Goal: Information Seeking & Learning: Learn about a topic

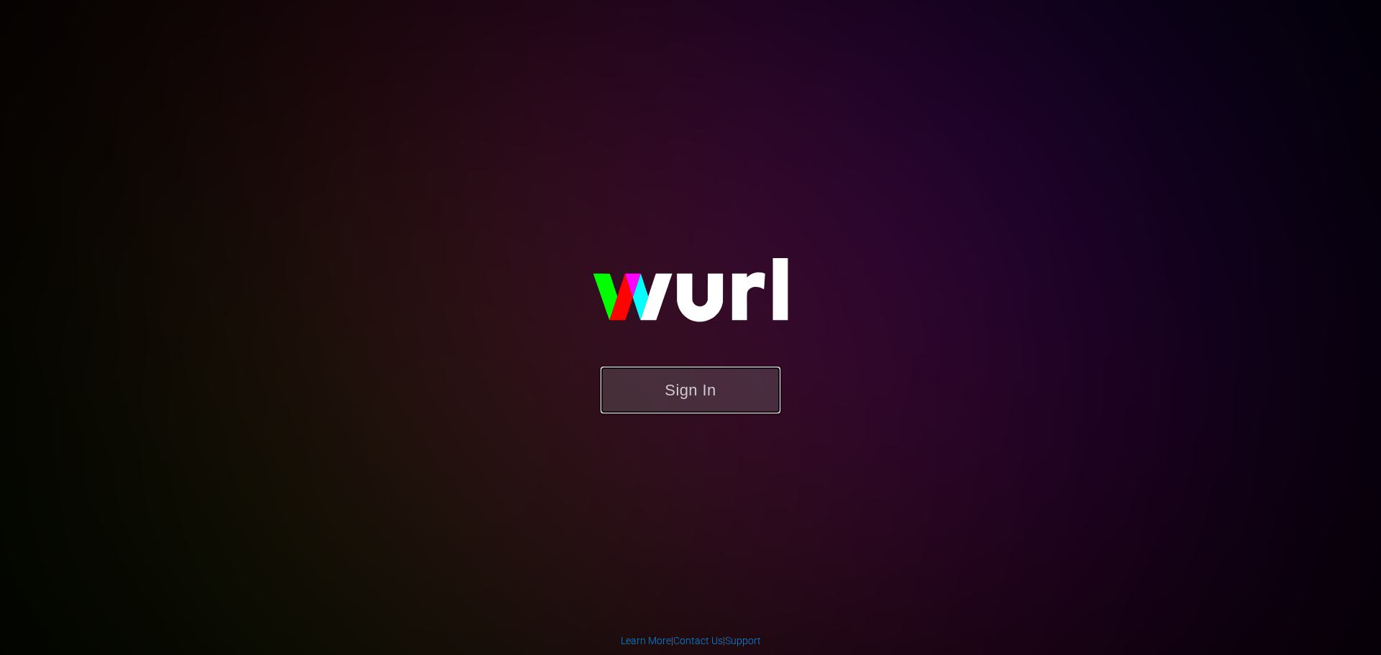
click at [679, 377] on button "Sign In" at bounding box center [691, 390] width 180 height 47
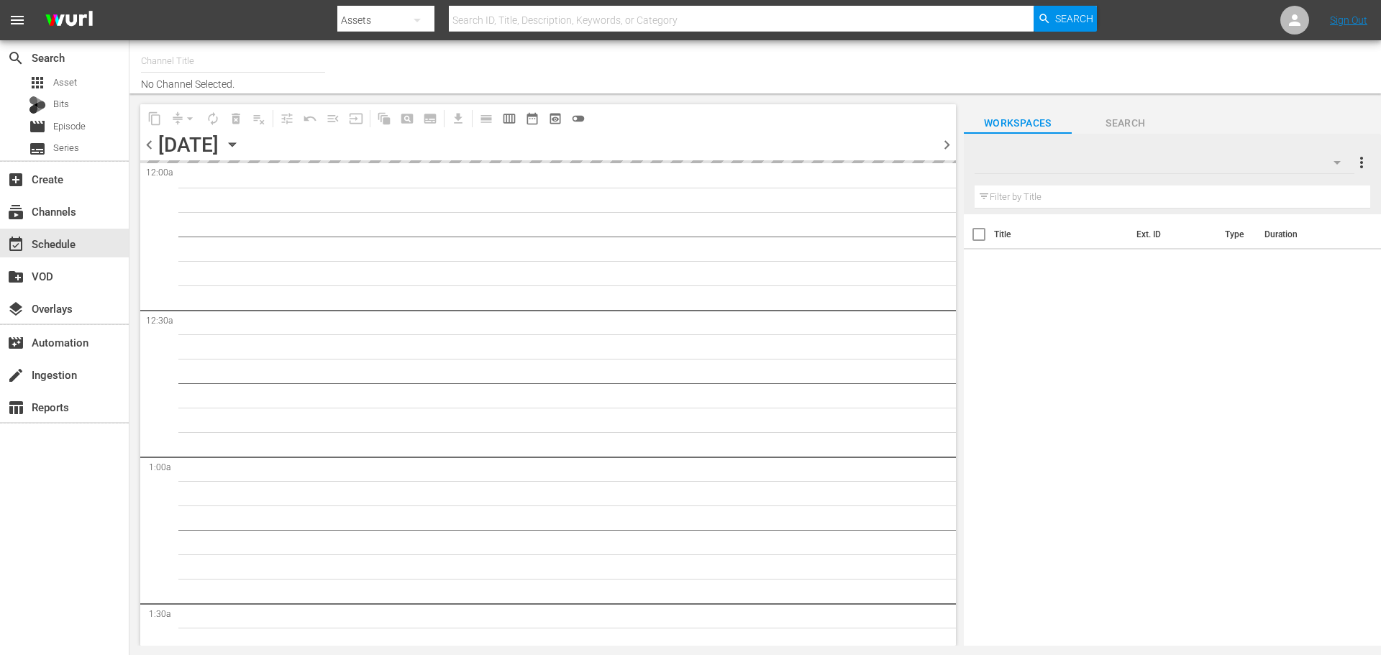
type input "Inazuma Eleven Collection (PKA Inazuma Eleven Go) (1850)"
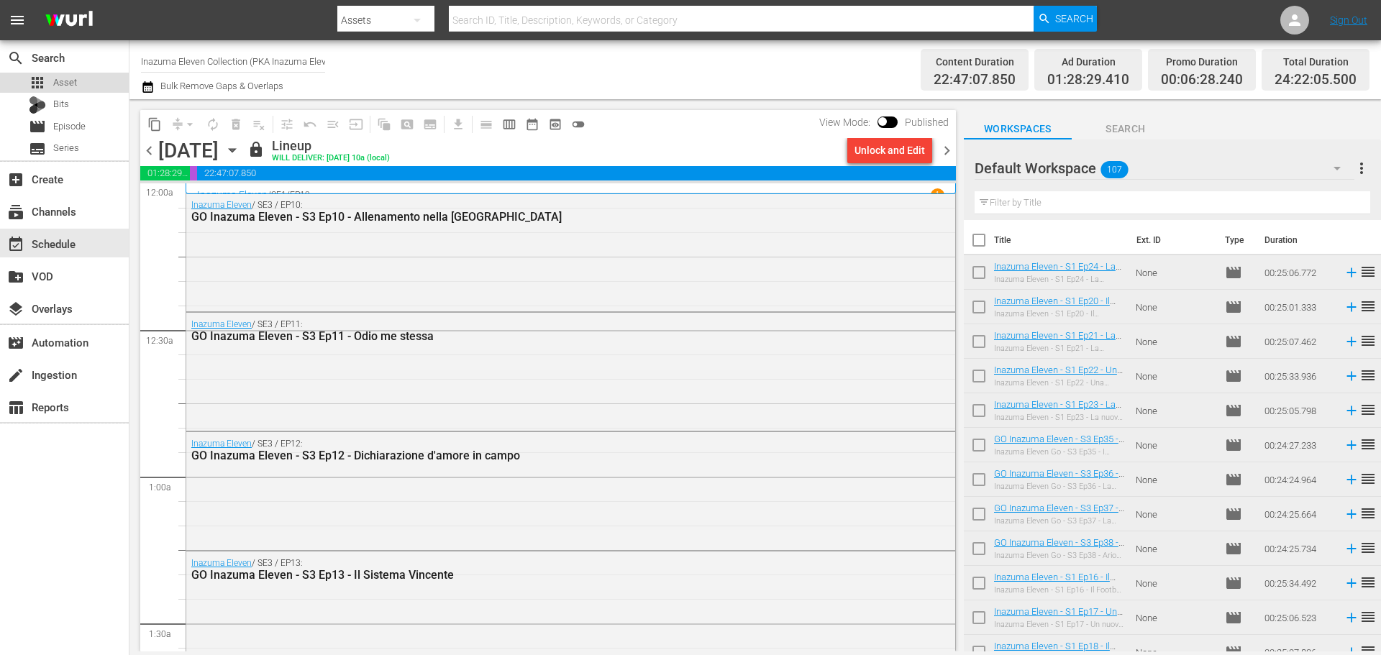
click at [92, 83] on div "apps Asset" at bounding box center [64, 83] width 129 height 20
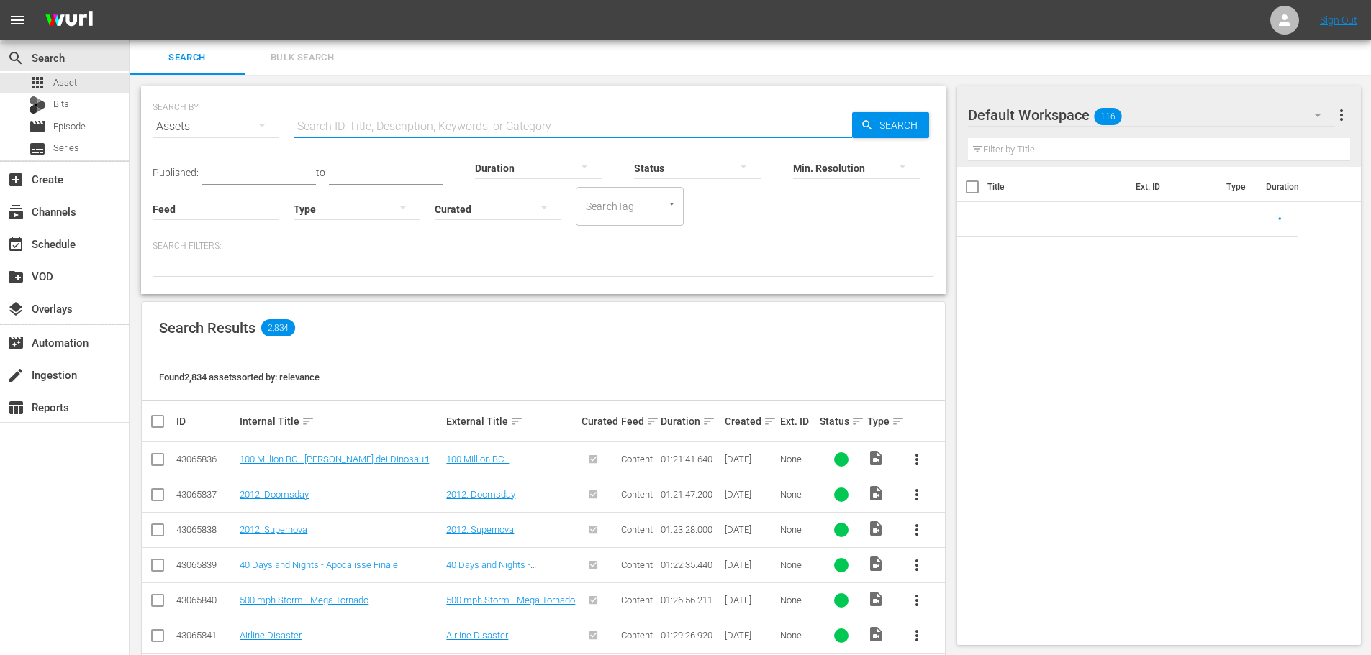
click at [401, 119] on input "text" at bounding box center [573, 126] width 558 height 35
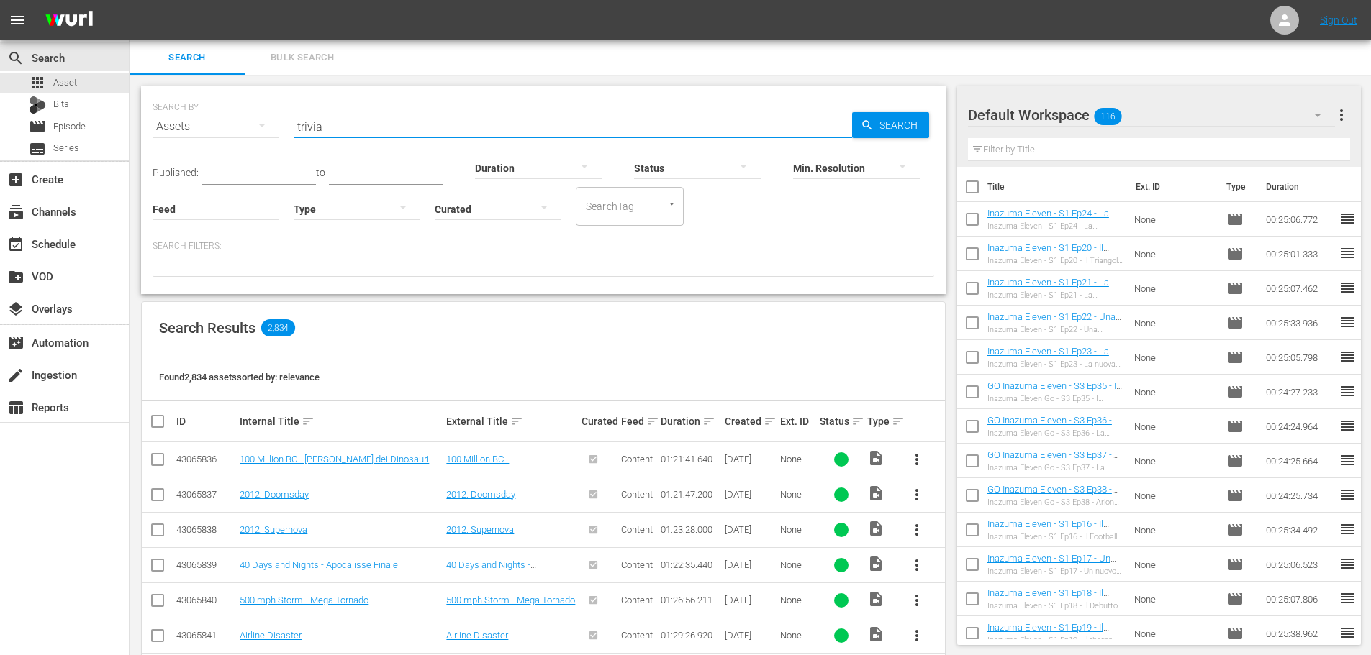
type input "trivial"
click at [295, 463] on link "TRIVIAL_ADR_1" at bounding box center [272, 459] width 64 height 11
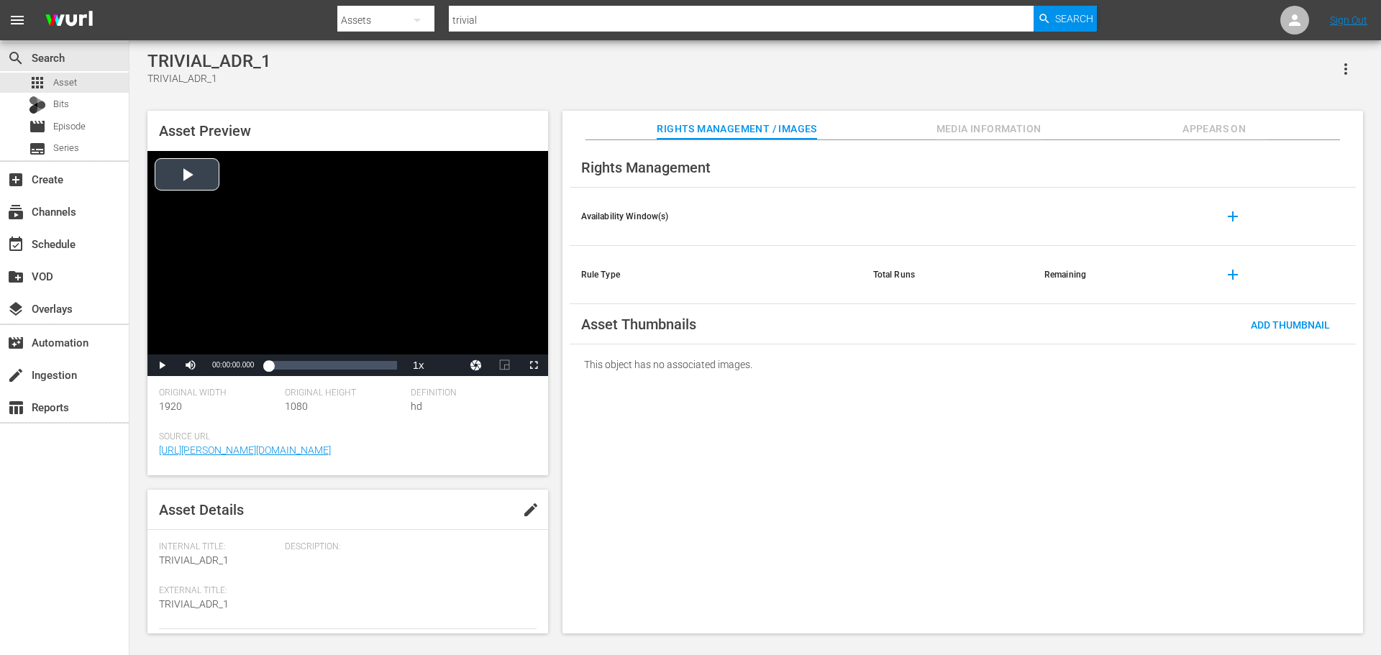
click at [379, 235] on div "Video Player" at bounding box center [348, 253] width 401 height 204
click at [389, 368] on div "Loaded : 100.00% 00:00:30.021 00:00:03.189" at bounding box center [332, 365] width 128 height 14
click at [514, 274] on div "Video Player" at bounding box center [348, 253] width 401 height 204
click at [390, 362] on div "Loaded : 100.00% 00:00:30.381 00:00:02.232" at bounding box center [332, 365] width 128 height 14
click at [259, 282] on div "Video Player" at bounding box center [348, 253] width 401 height 204
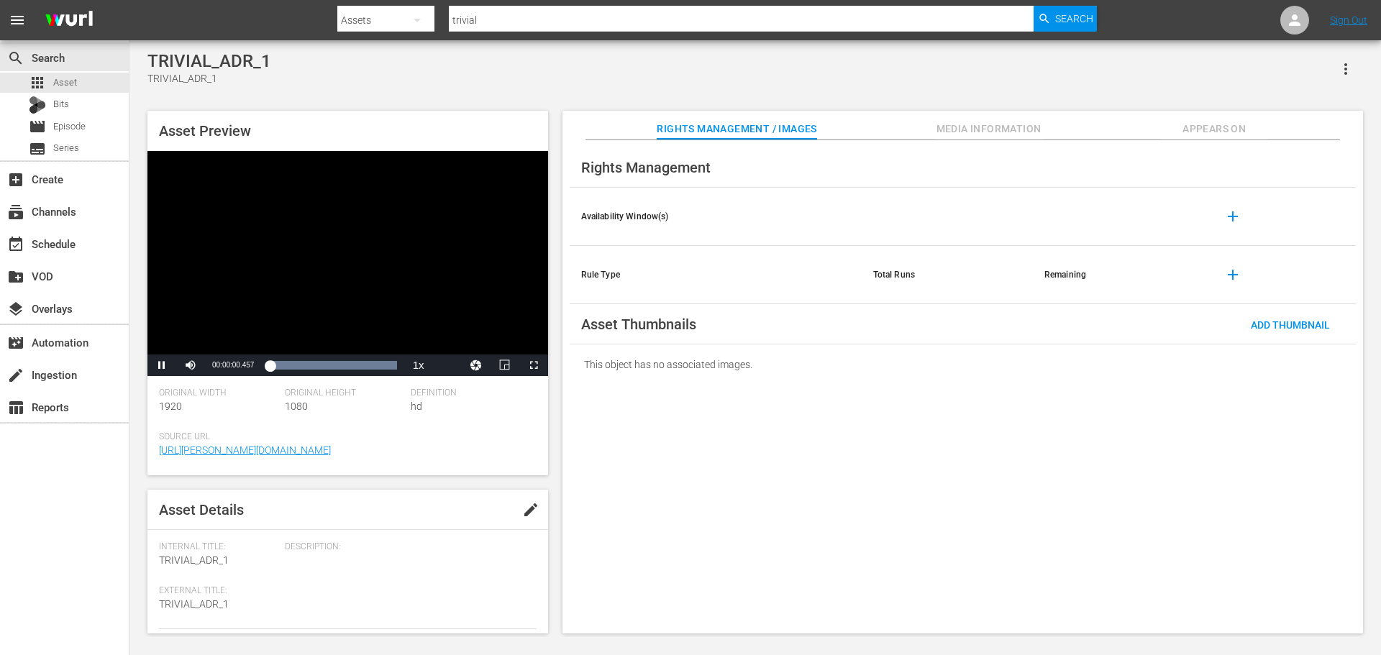
click at [259, 282] on div "Video Player" at bounding box center [348, 253] width 401 height 204
click at [81, 76] on div "apps Asset" at bounding box center [64, 83] width 129 height 20
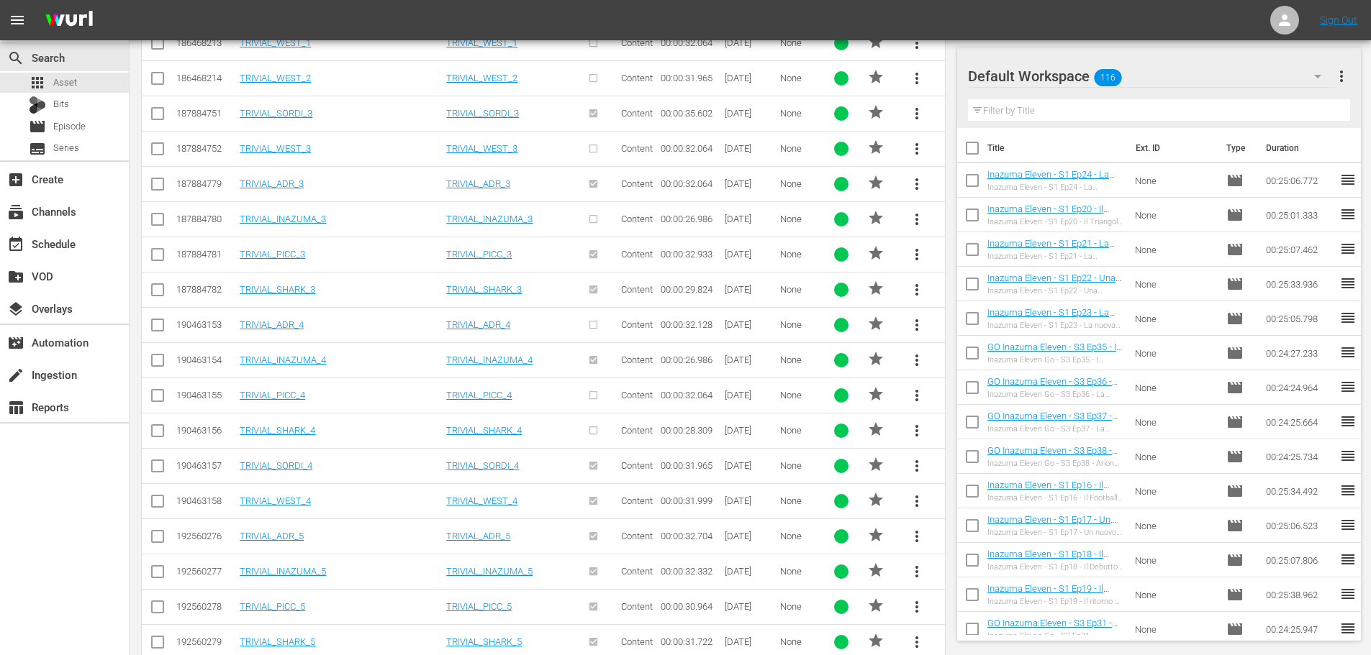
click at [965, 146] on input "checkbox" at bounding box center [972, 151] width 30 height 30
checkbox input "true"
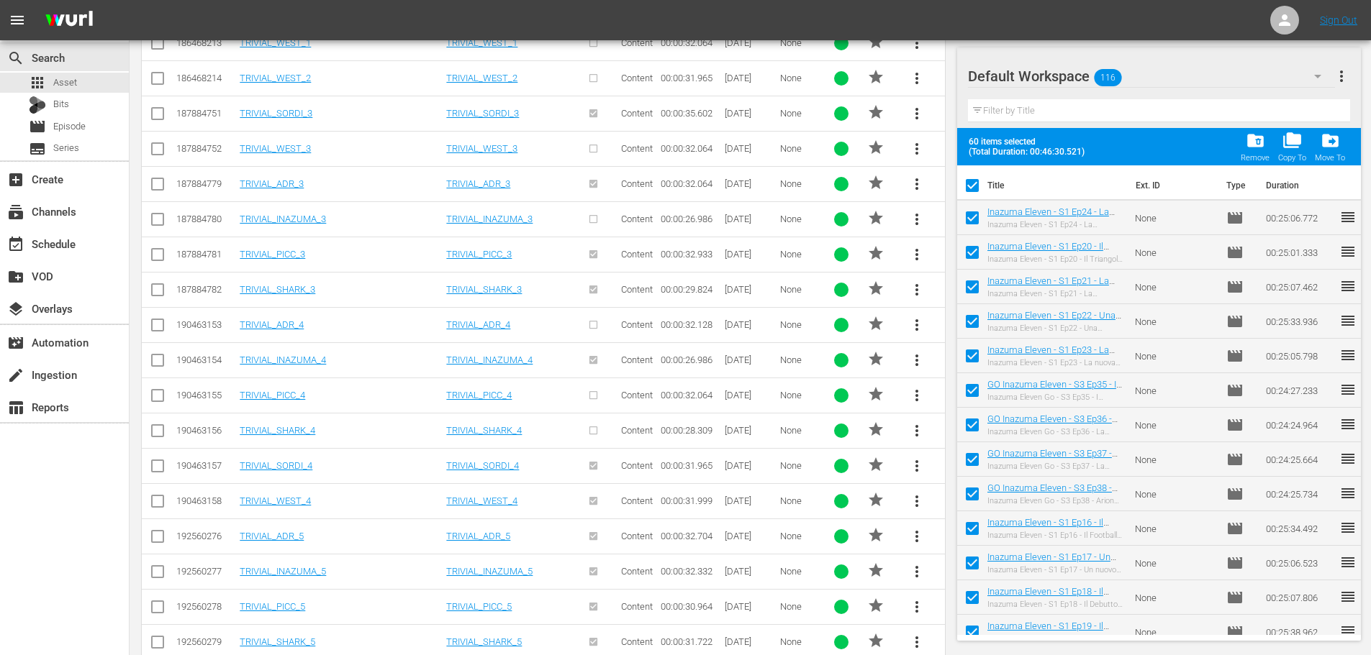
checkbox input "true"
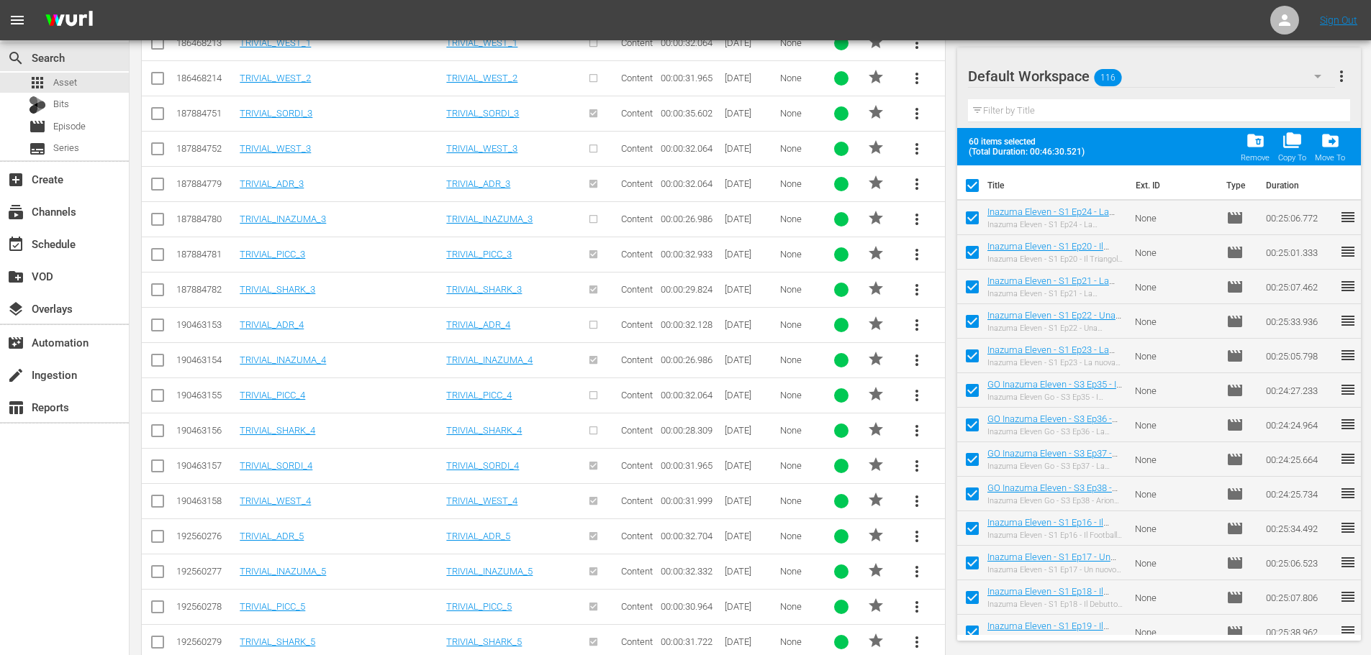
checkbox input "true"
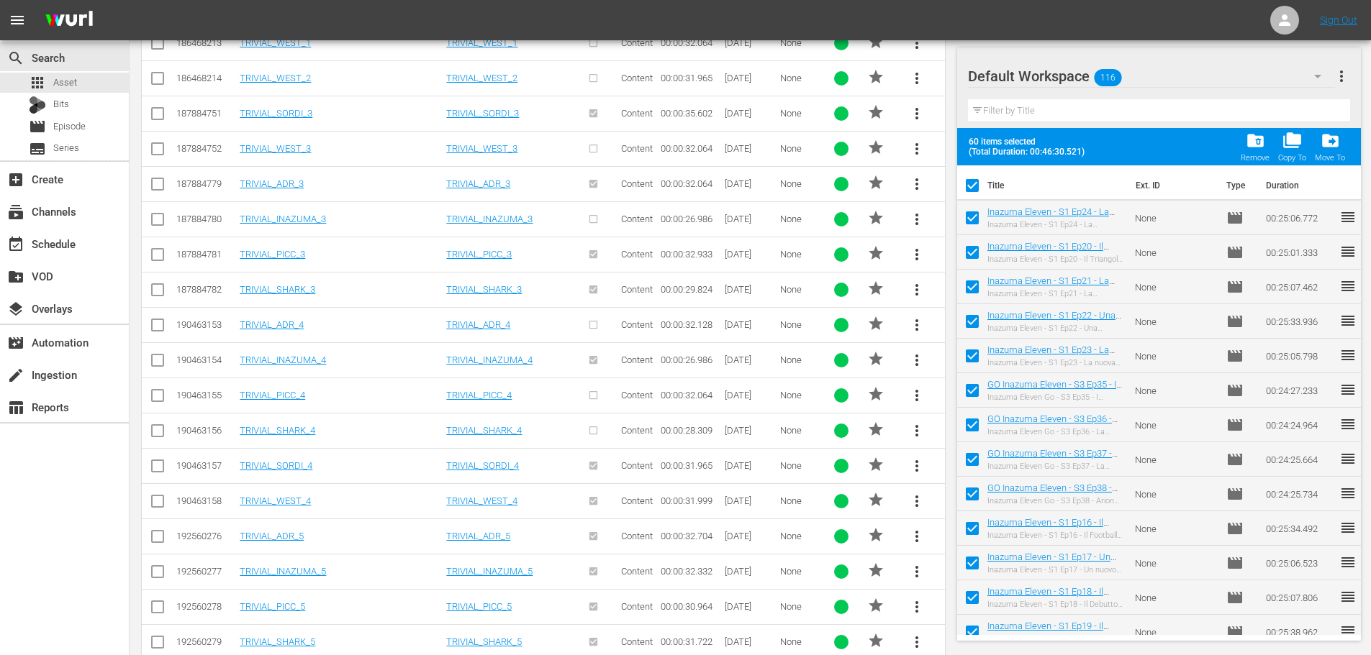
checkbox input "true"
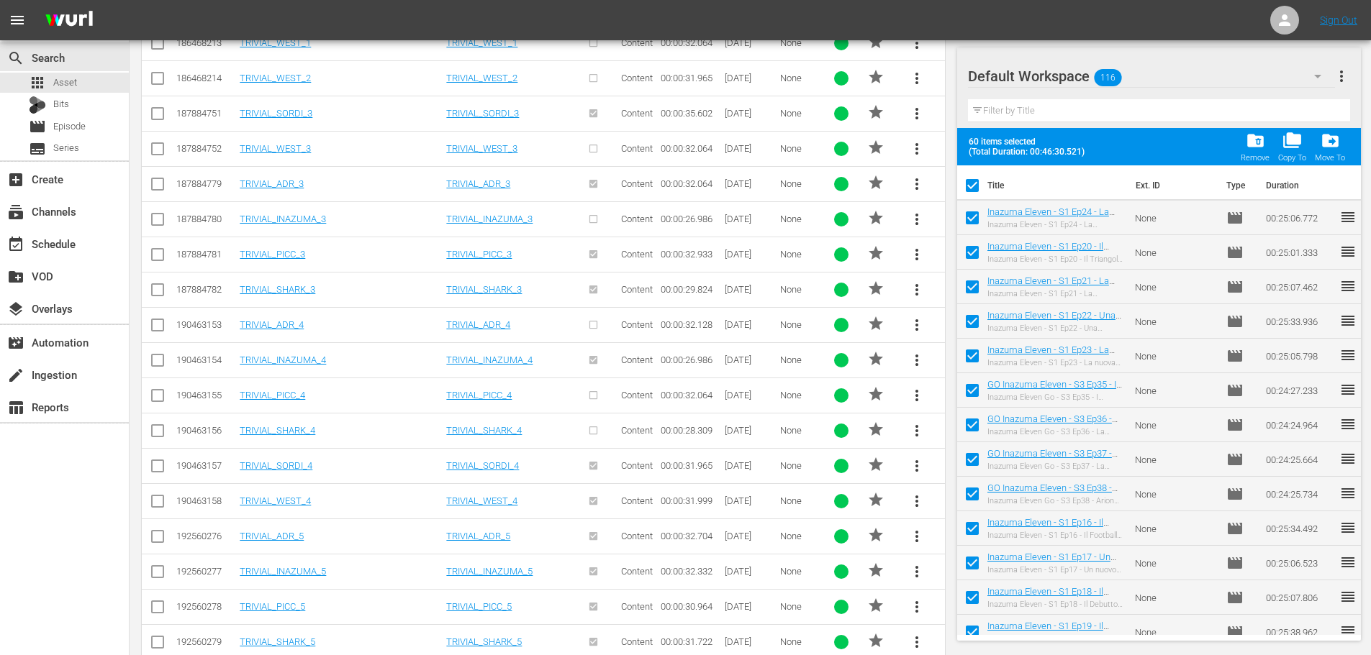
checkbox input "true"
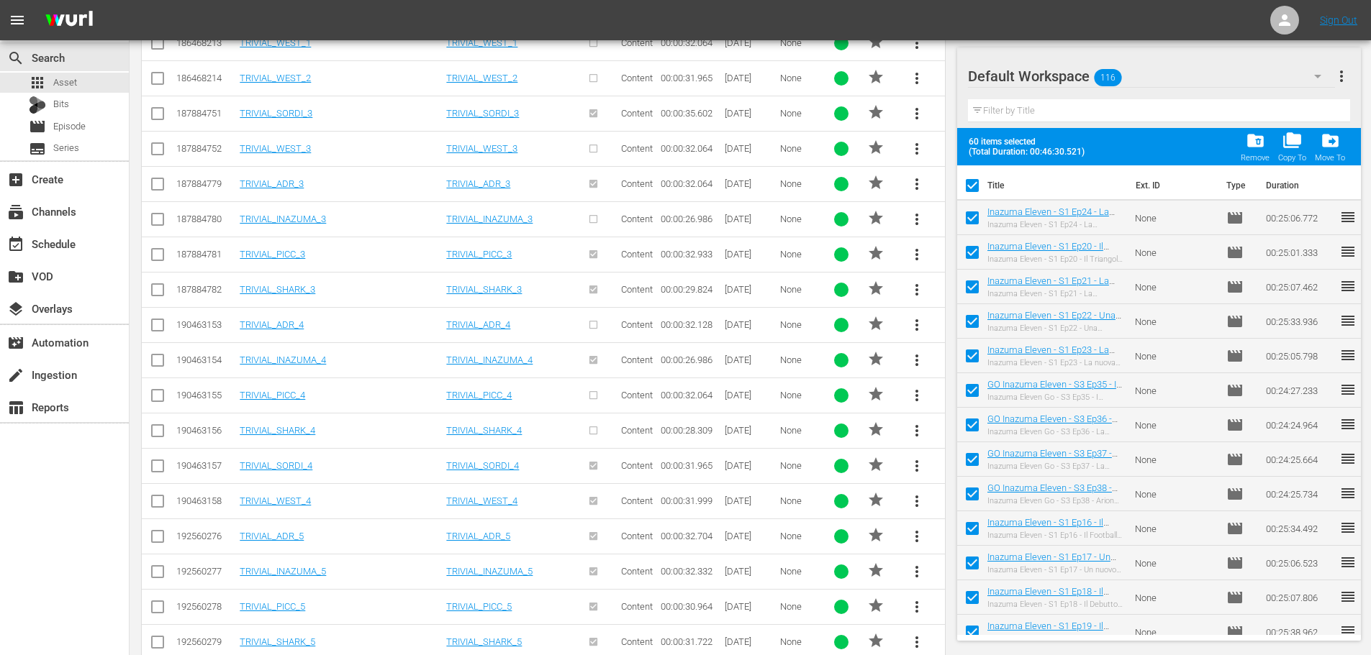
checkbox input "true"
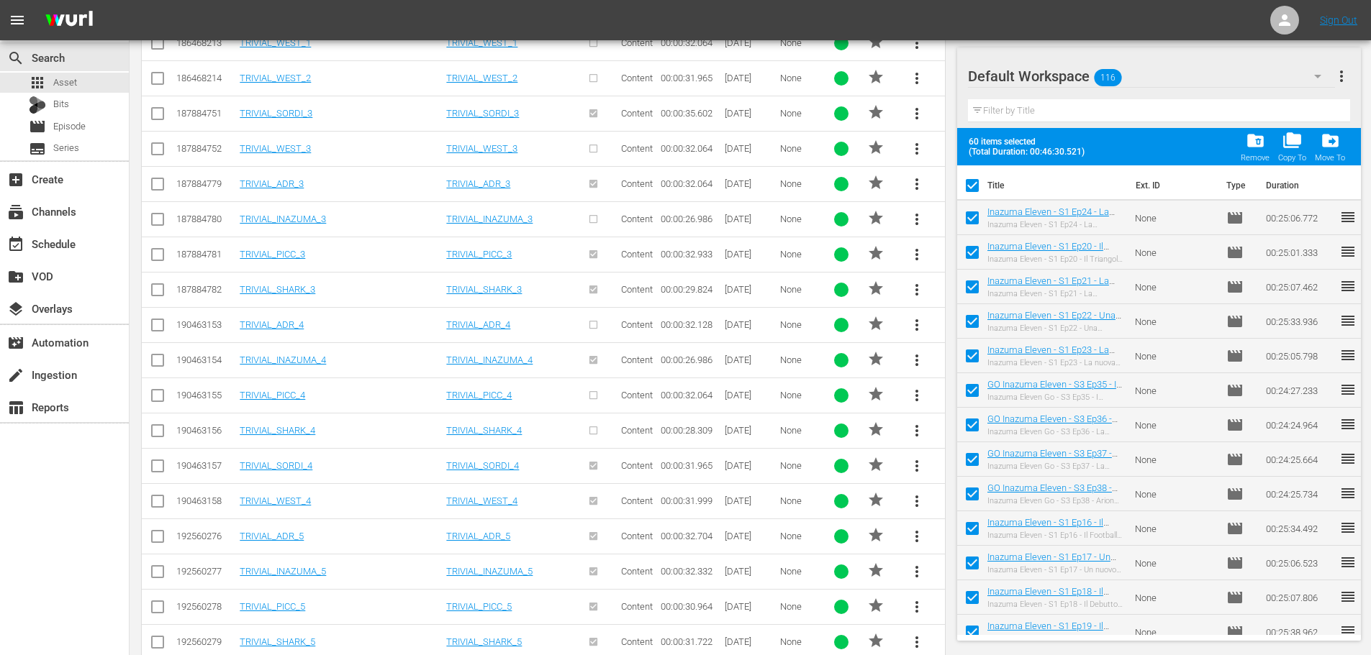
checkbox input "true"
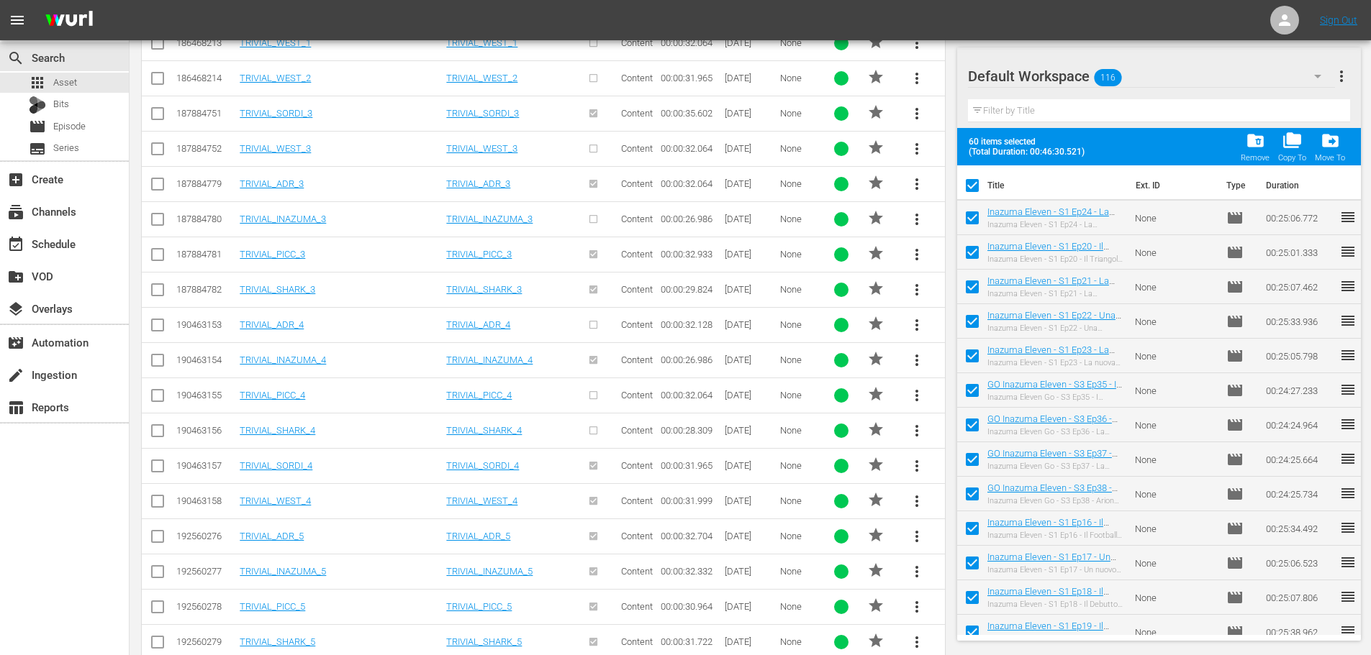
checkbox input "true"
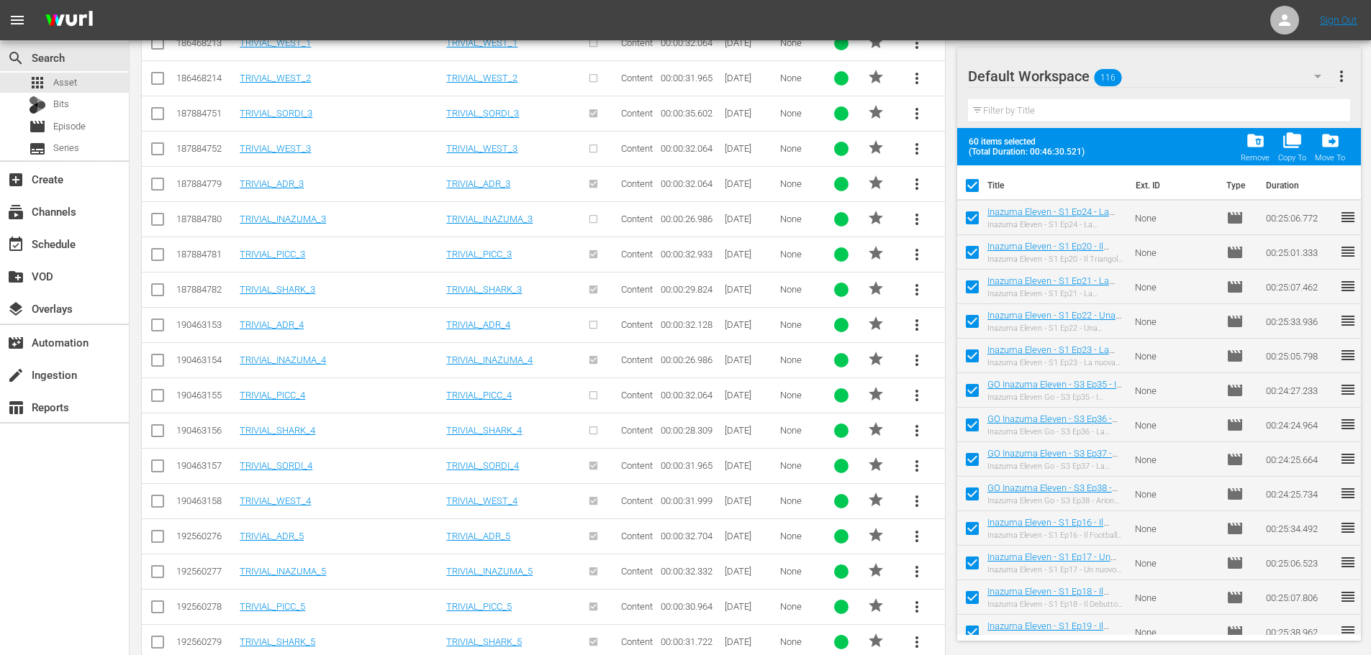
checkbox input "true"
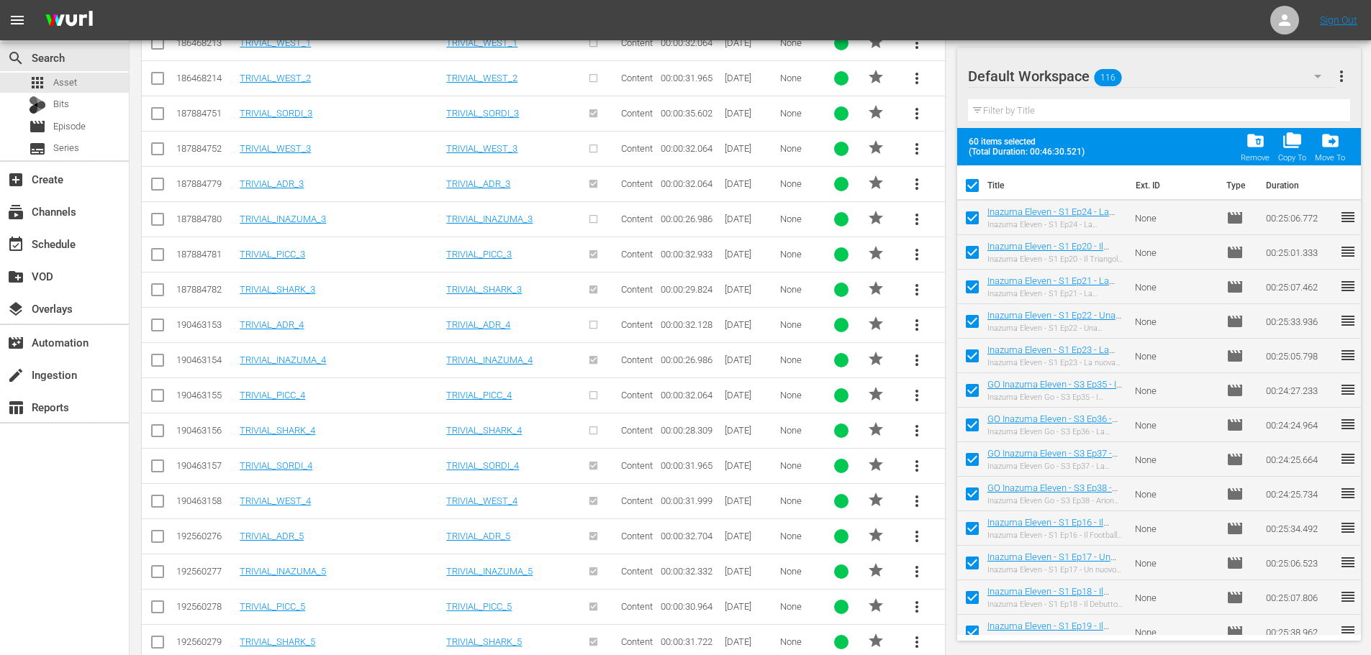
checkbox input "true"
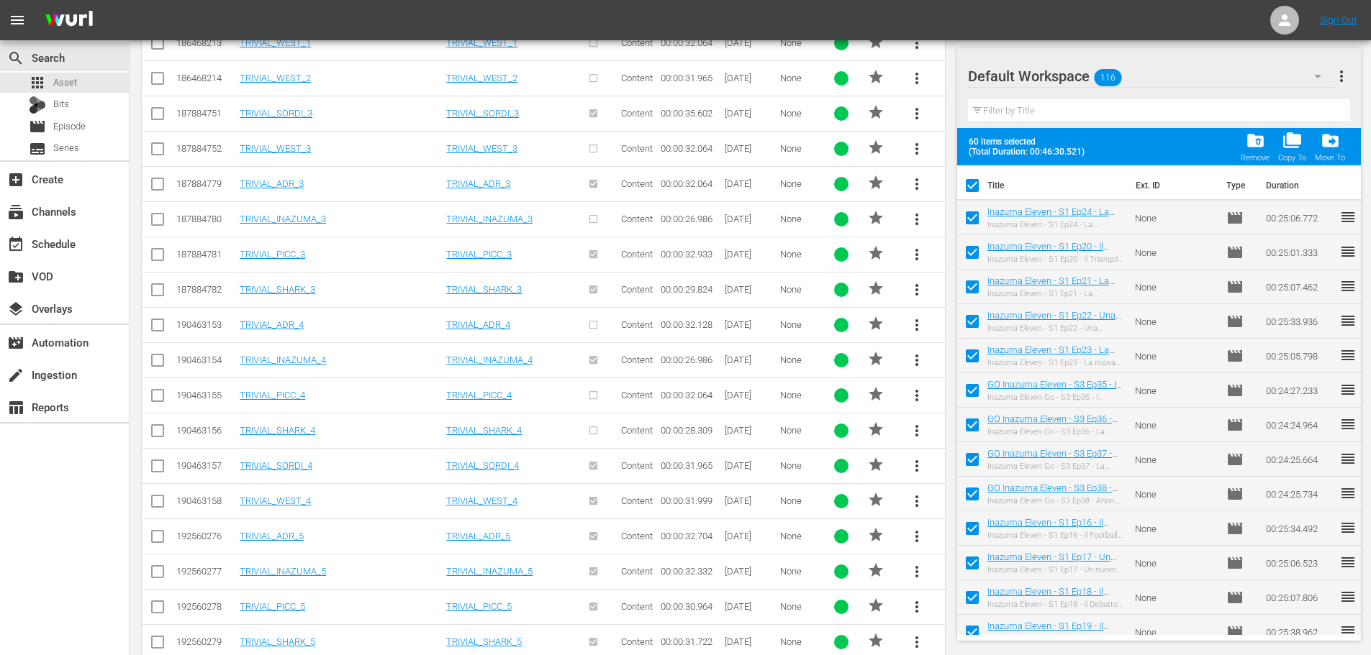
checkbox input "true"
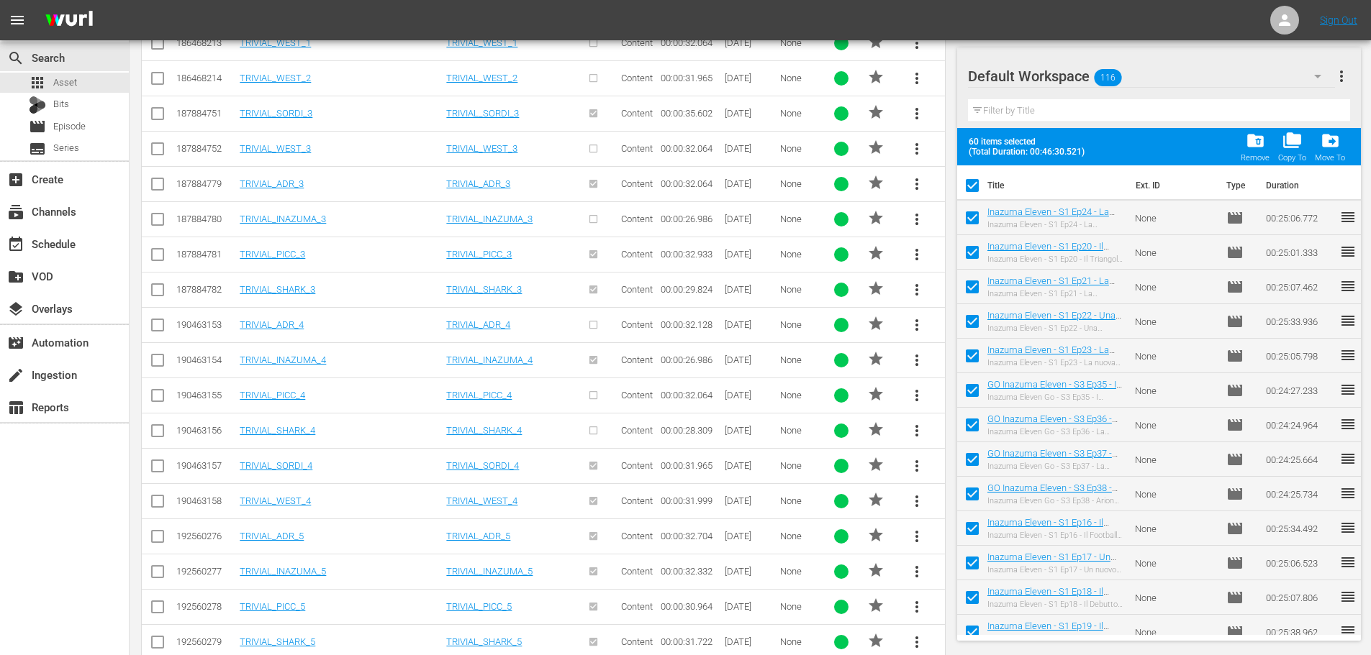
checkbox input "true"
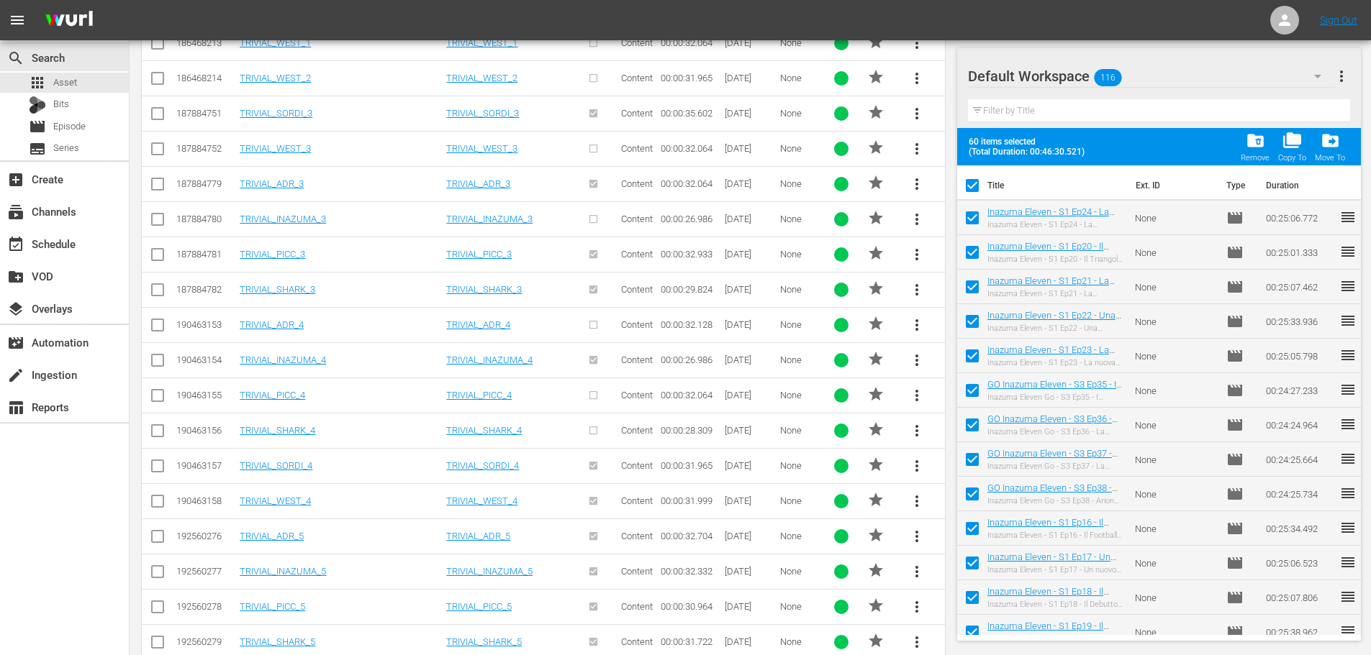
checkbox input "true"
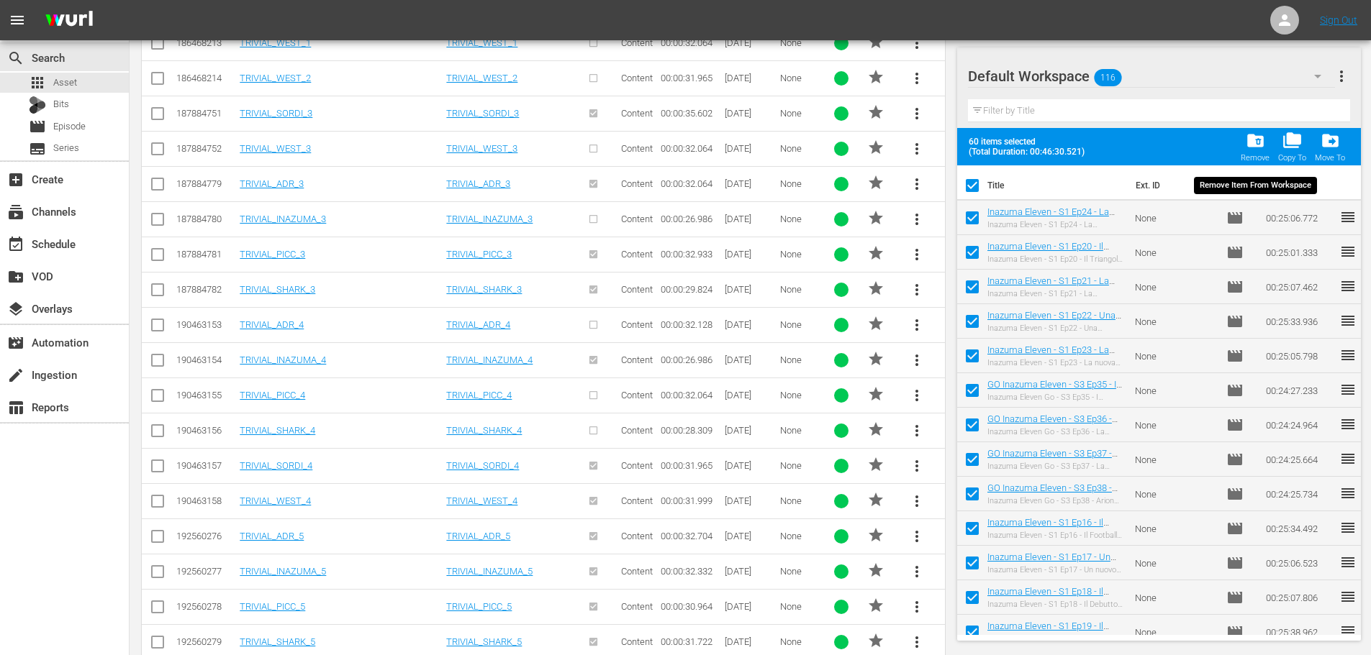
click at [1261, 148] on span "folder_delete" at bounding box center [1254, 140] width 19 height 19
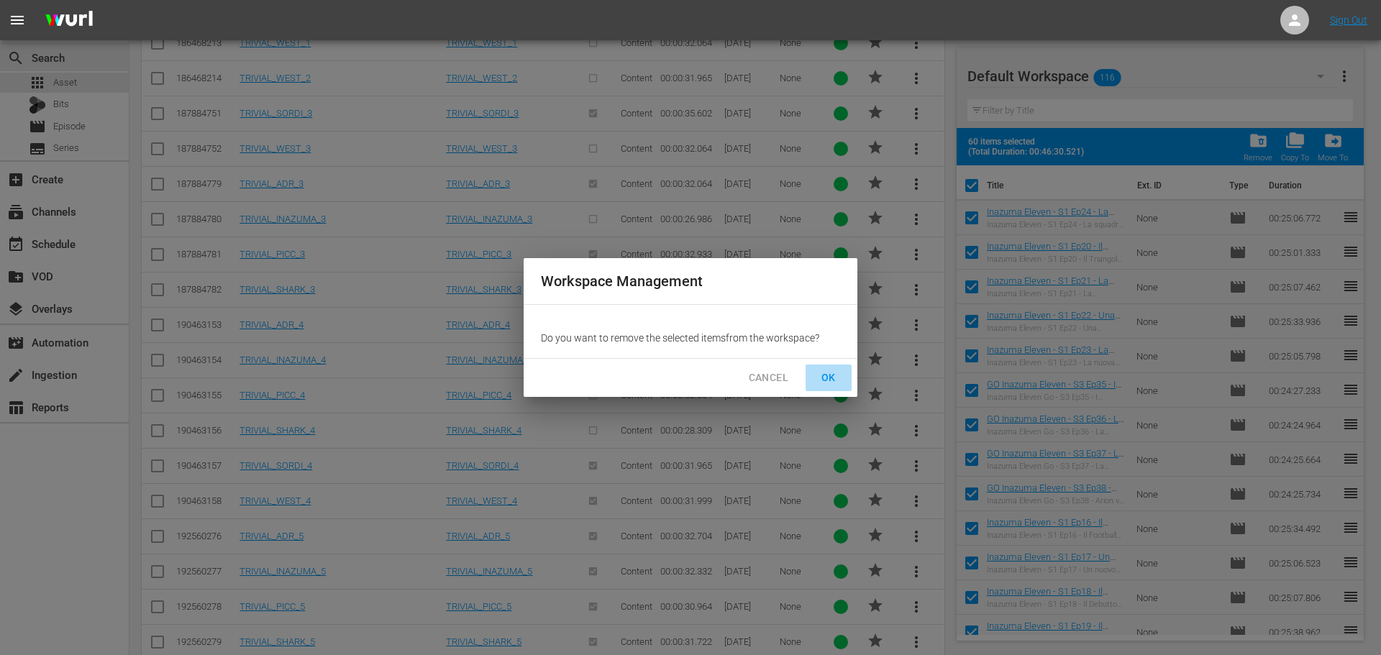
click at [830, 378] on span "OK" at bounding box center [828, 378] width 23 height 18
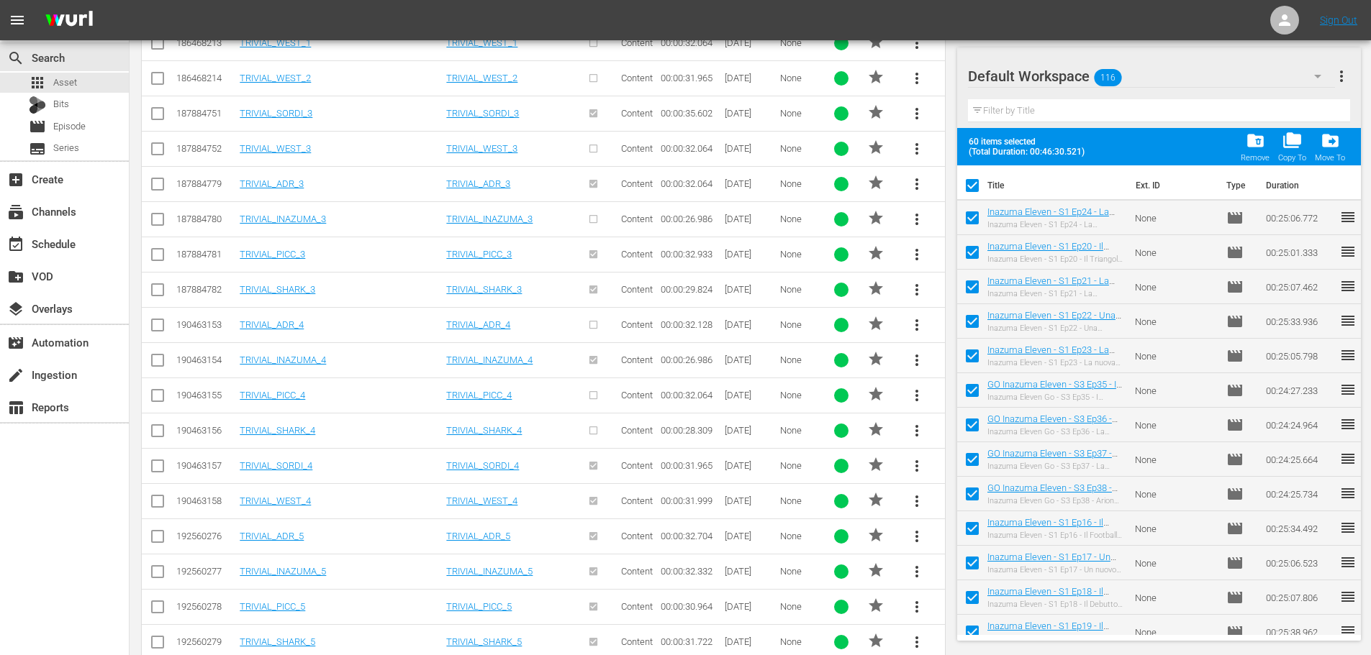
checkbox input "false"
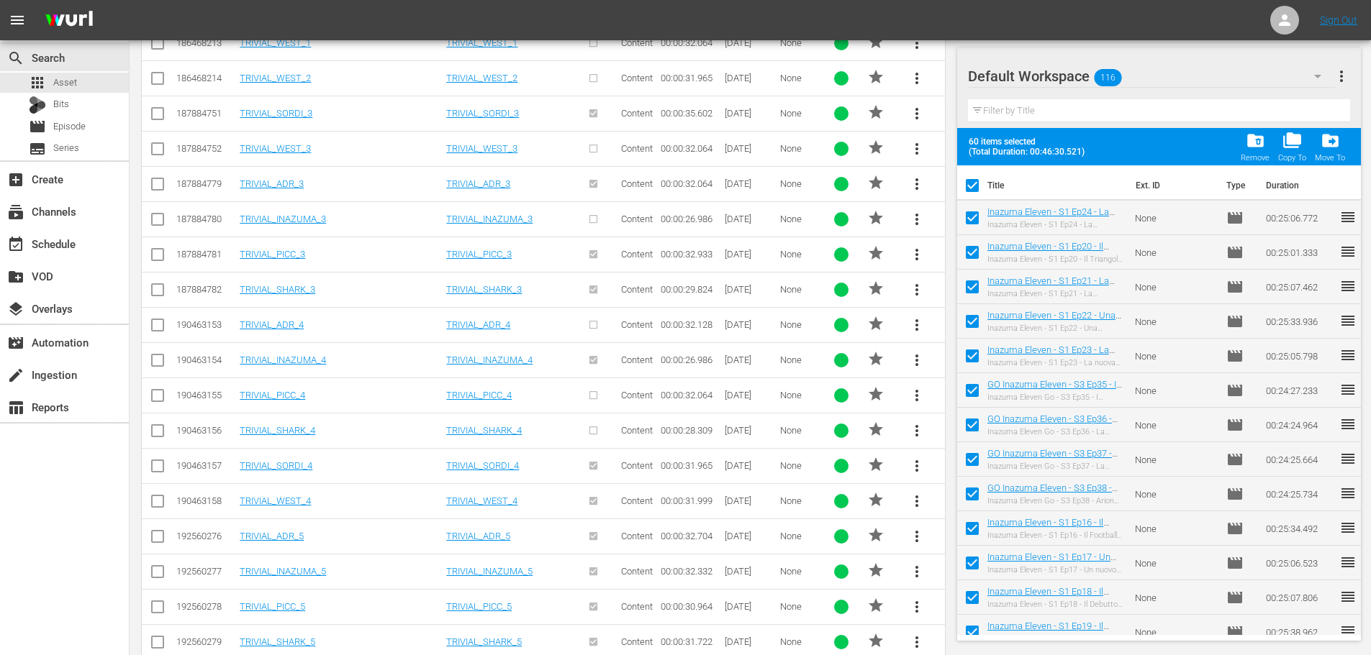
checkbox input "false"
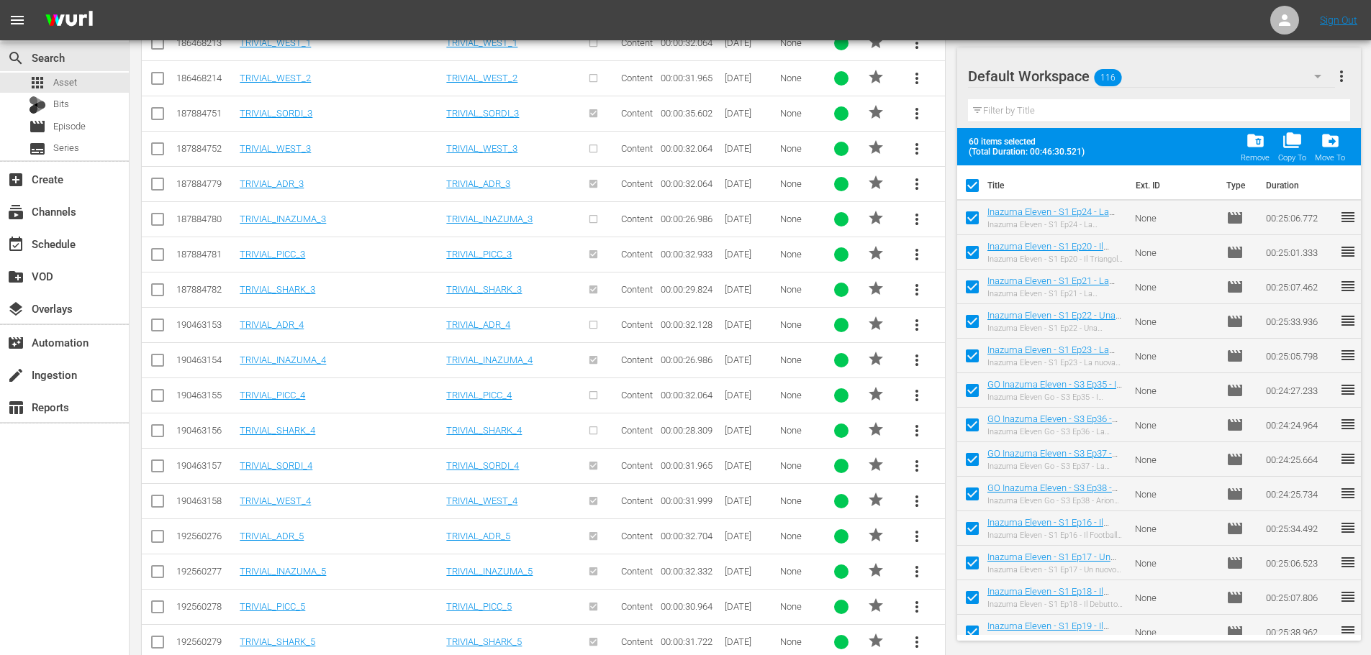
checkbox input "false"
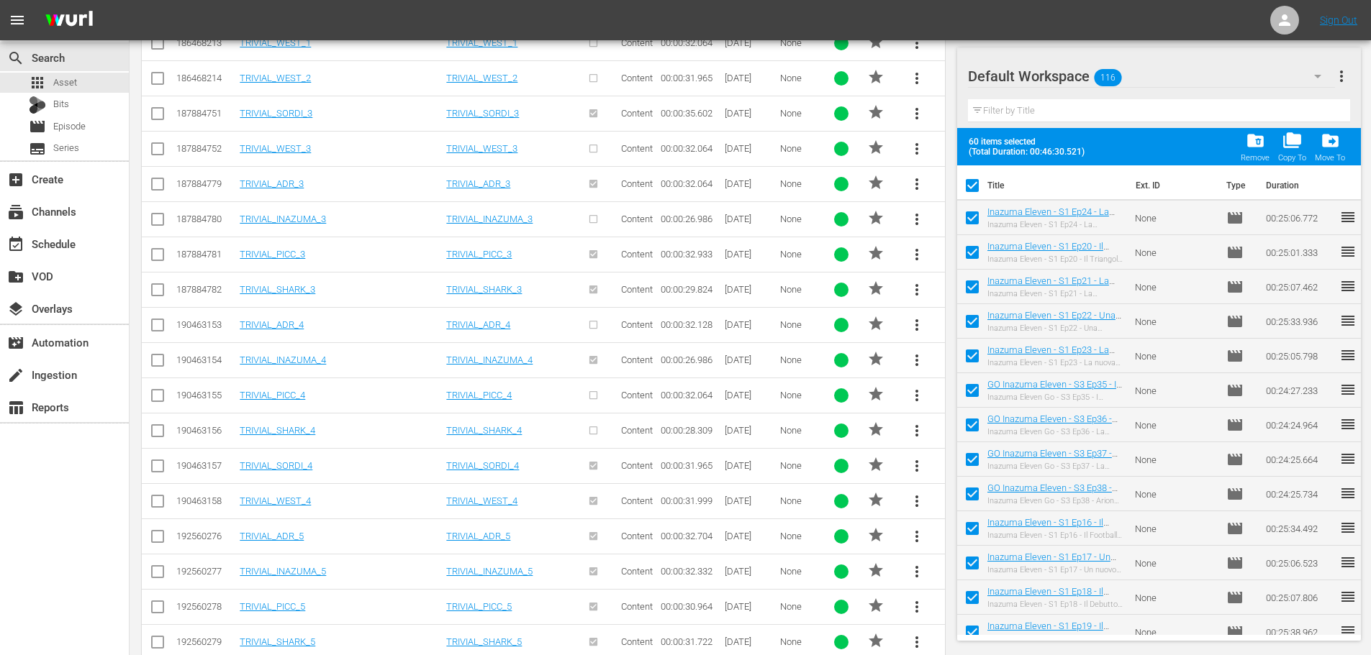
checkbox input "false"
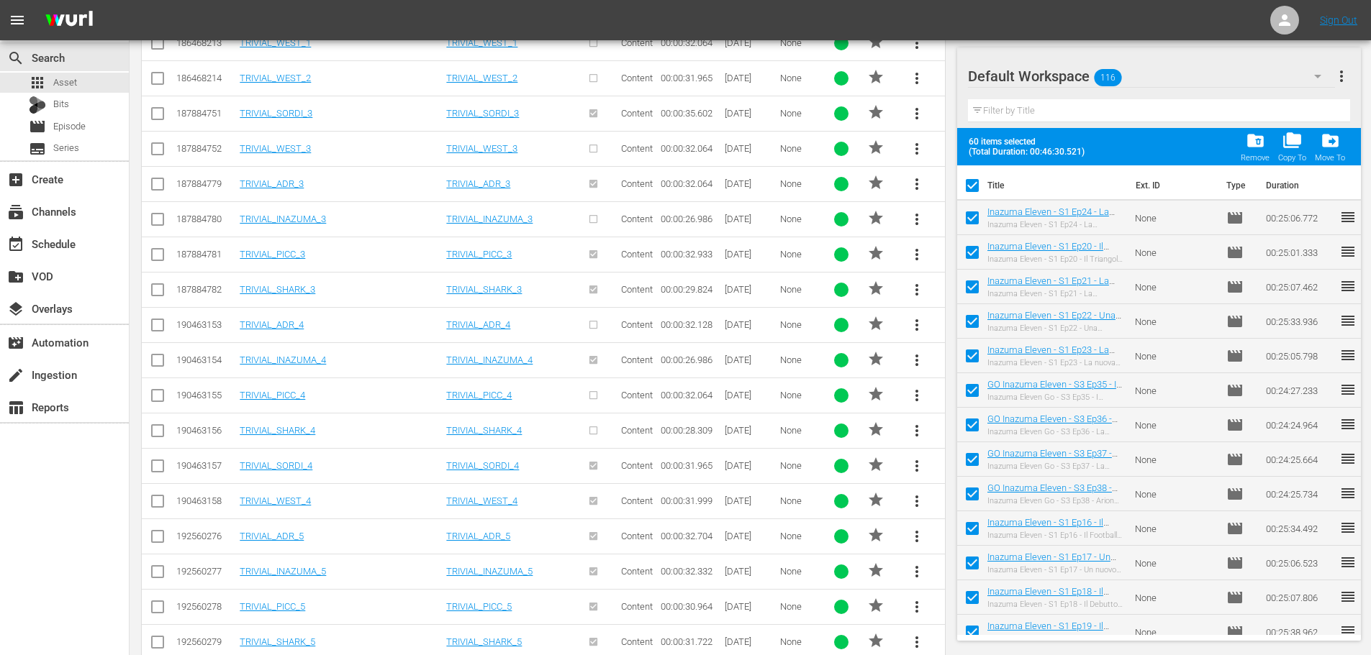
checkbox input "false"
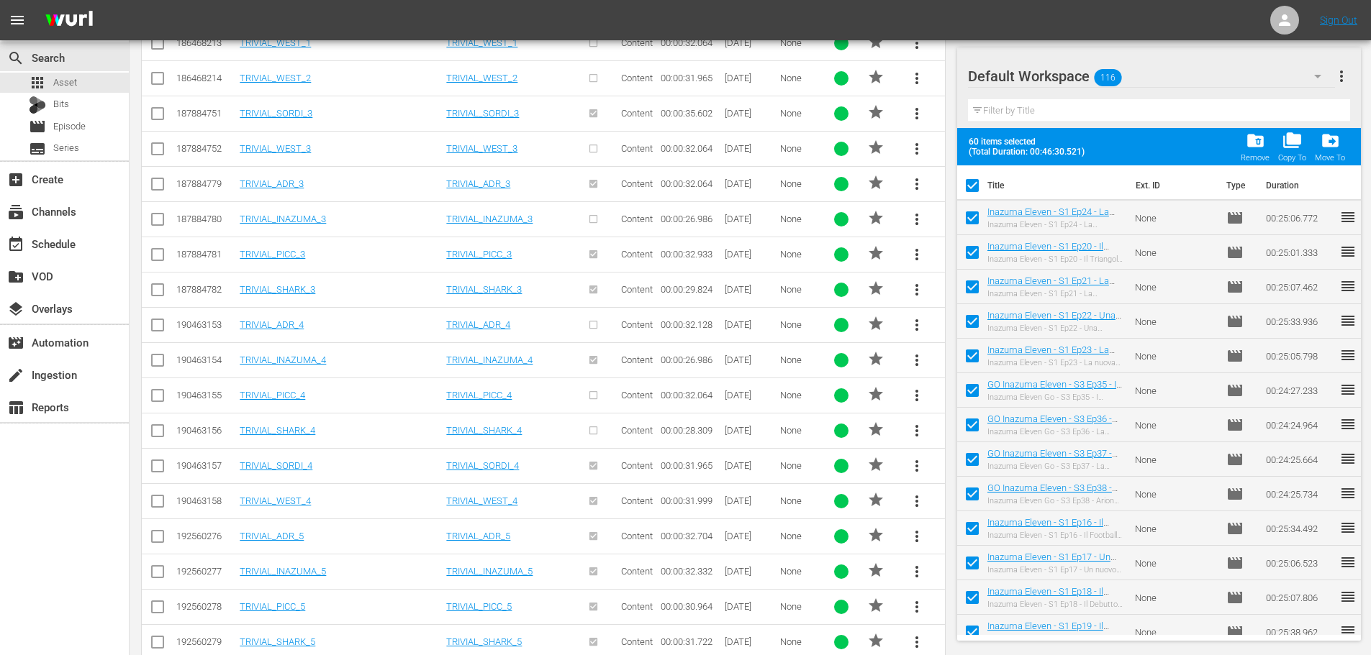
checkbox input "false"
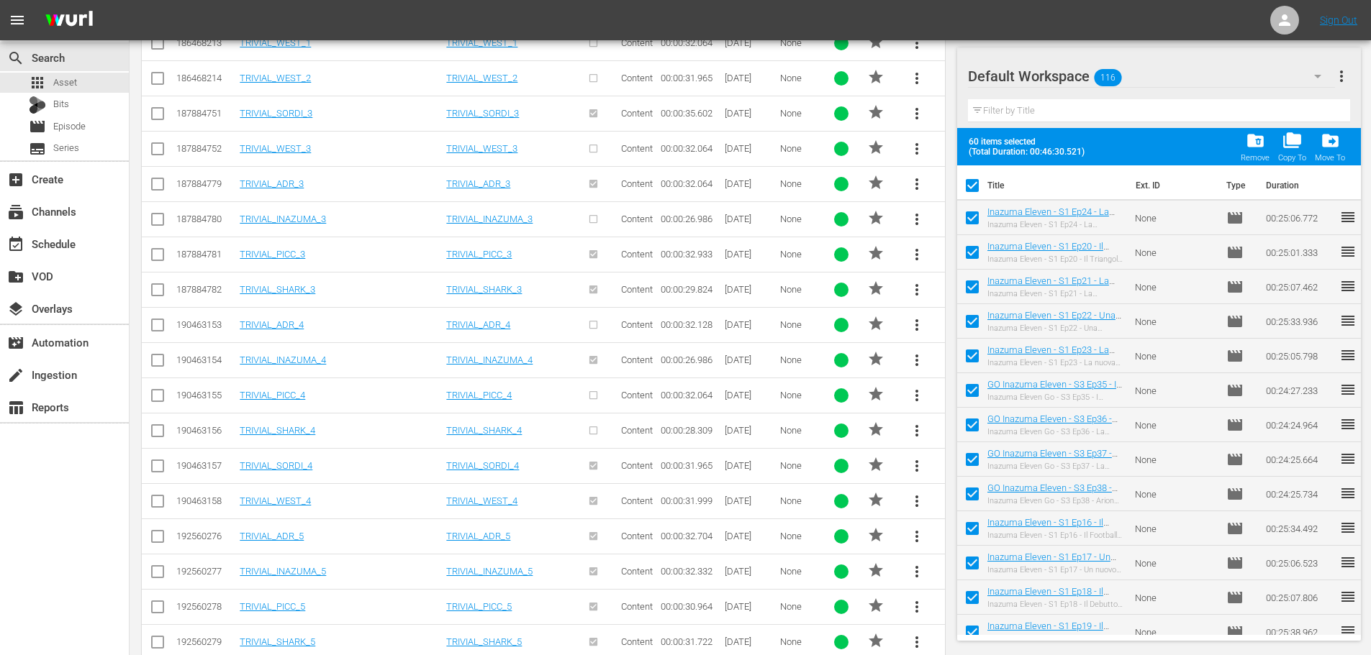
checkbox input "false"
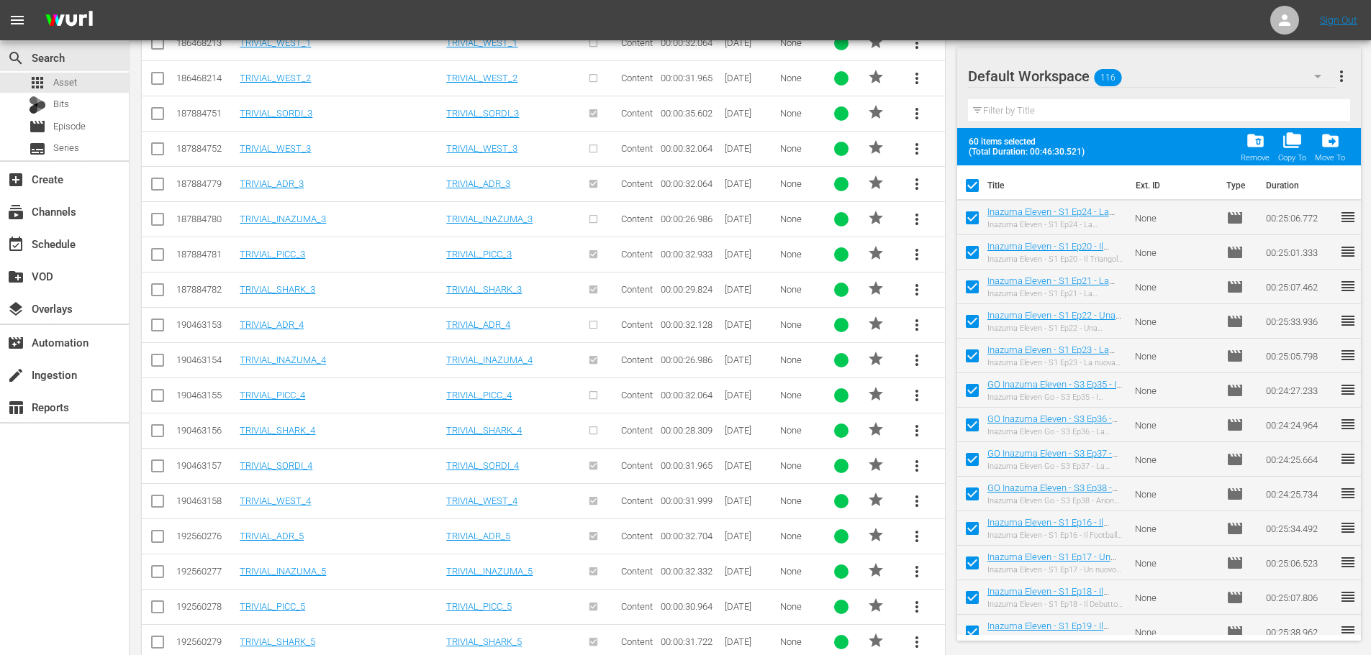
checkbox input "false"
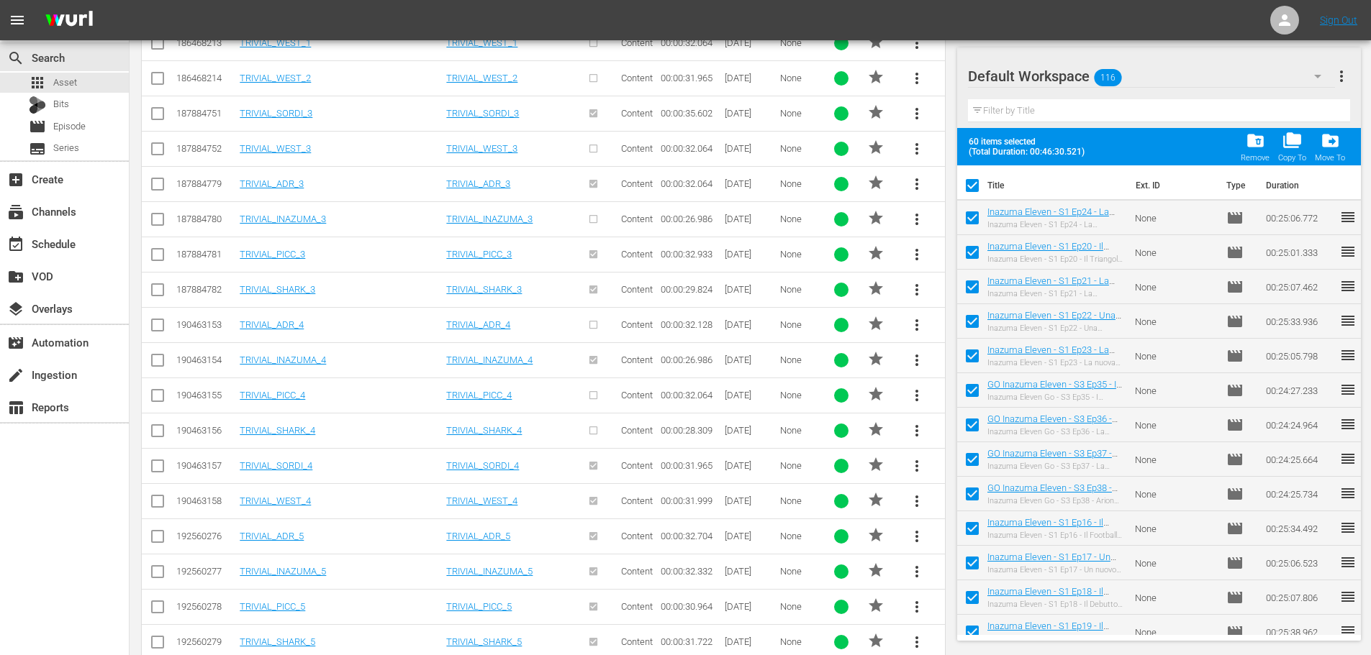
checkbox input "false"
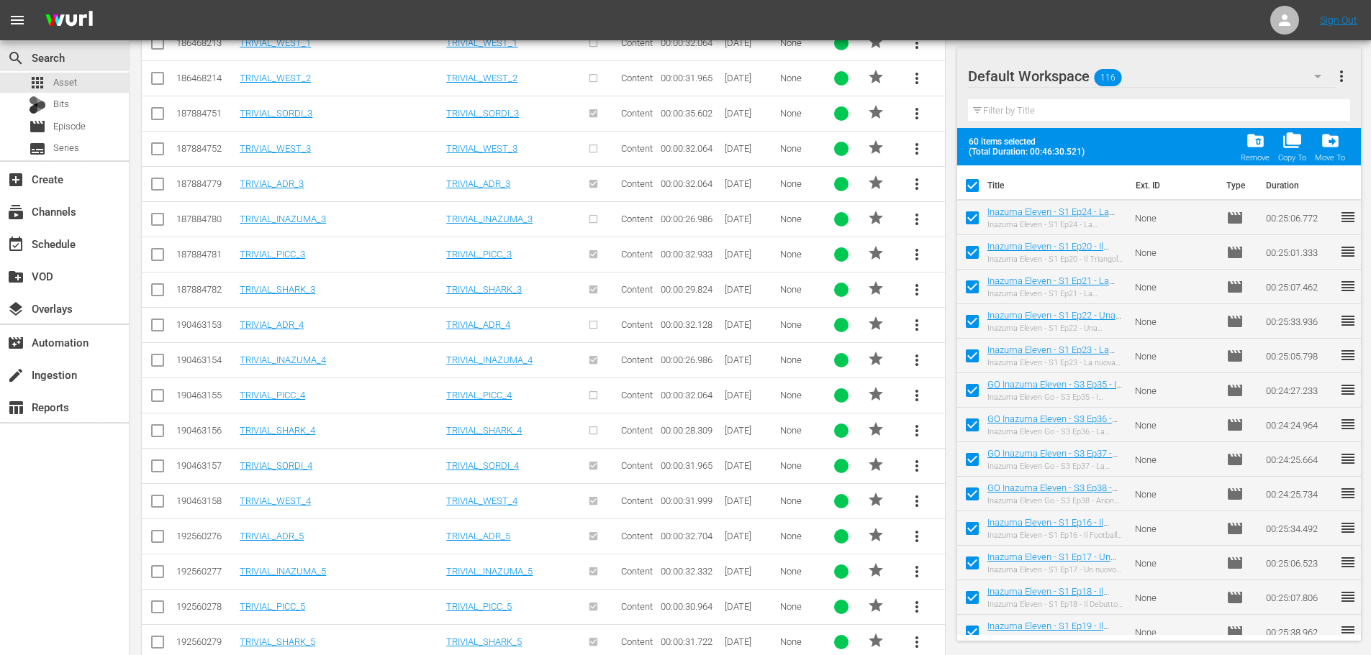
checkbox input "false"
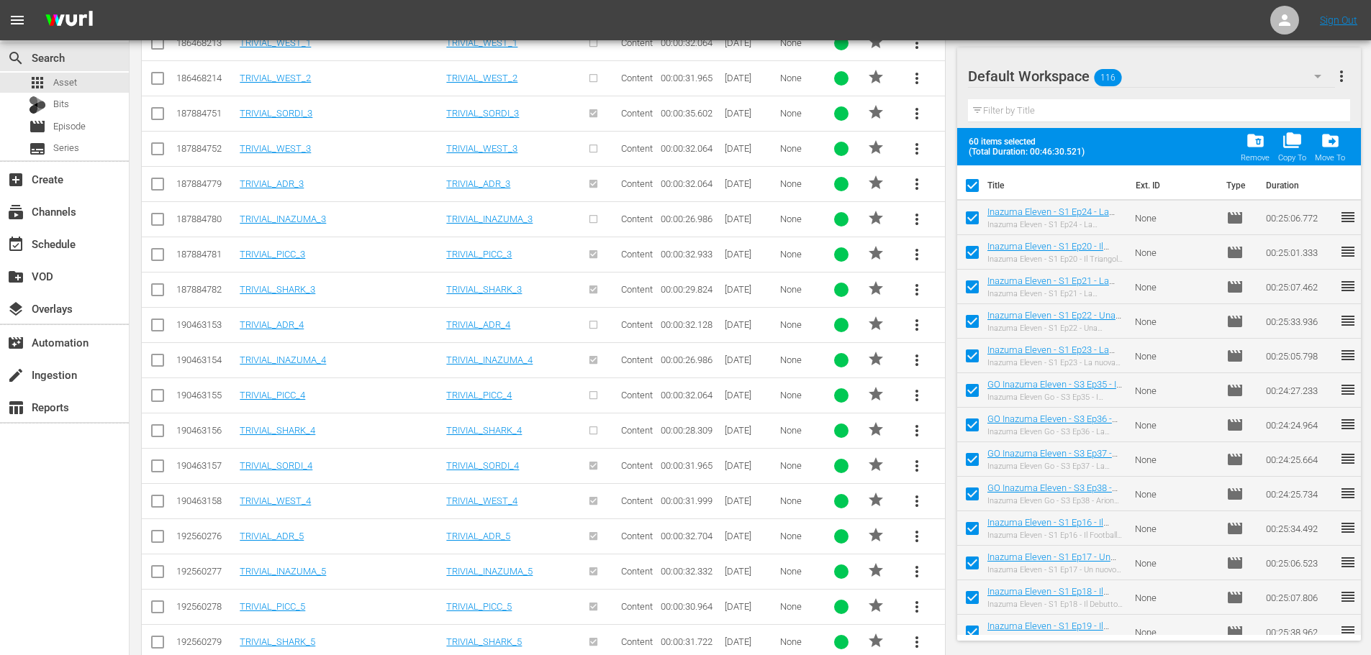
checkbox input "false"
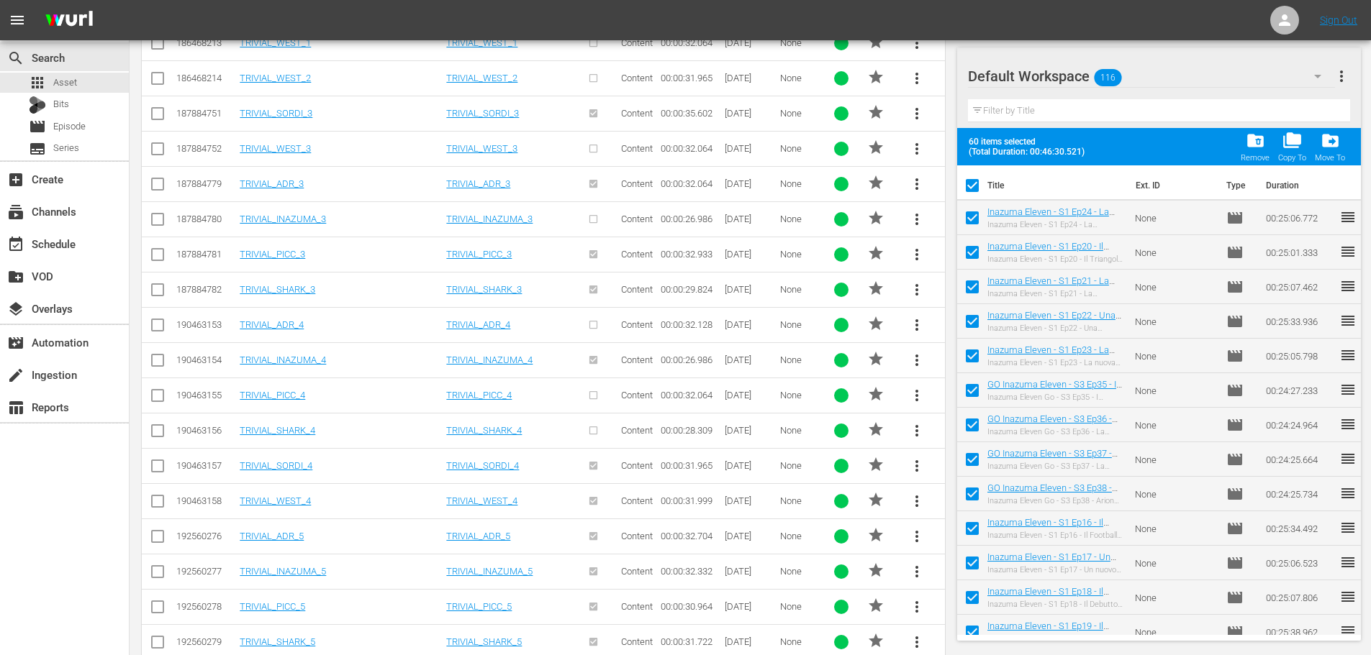
checkbox input "false"
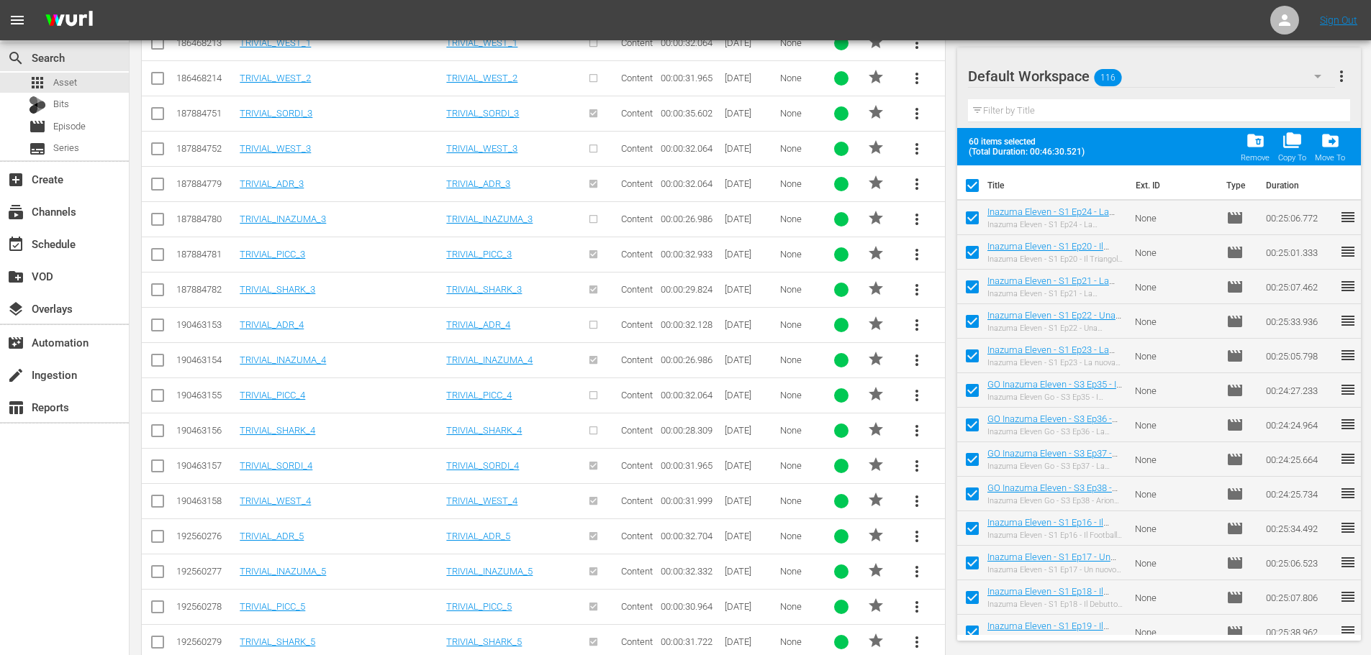
checkbox input "false"
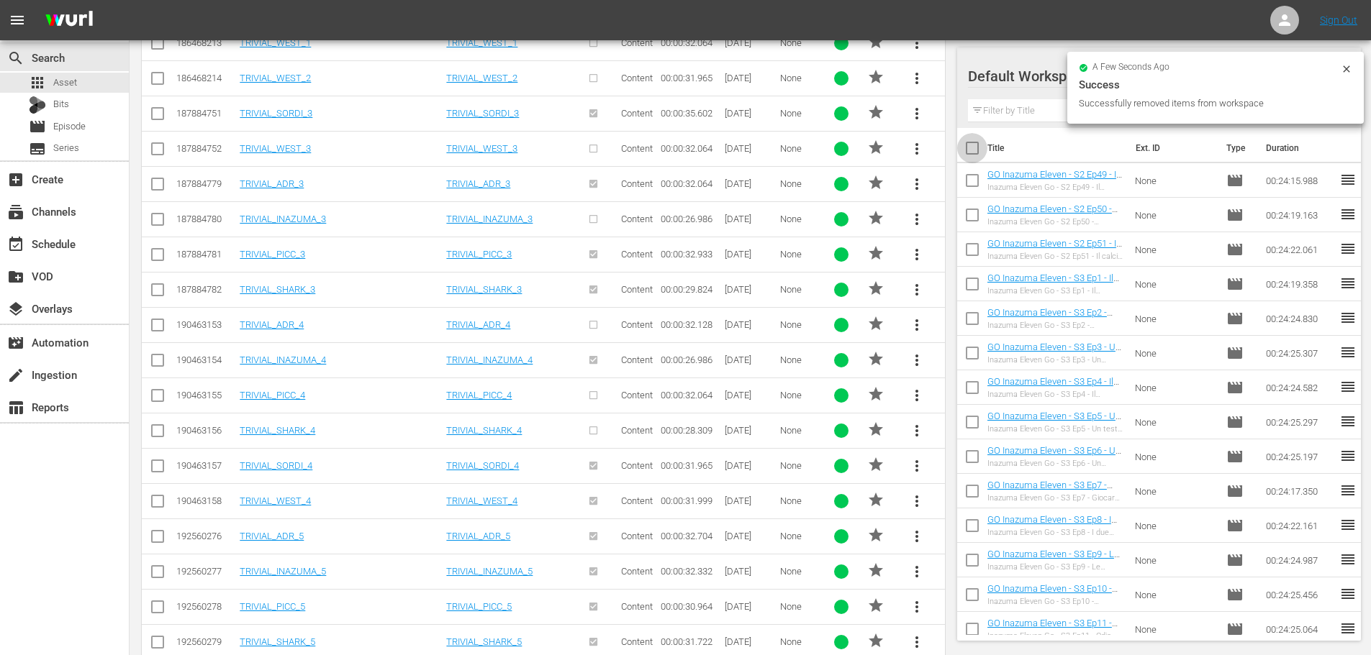
click at [974, 148] on input "checkbox" at bounding box center [972, 151] width 30 height 30
checkbox input "true"
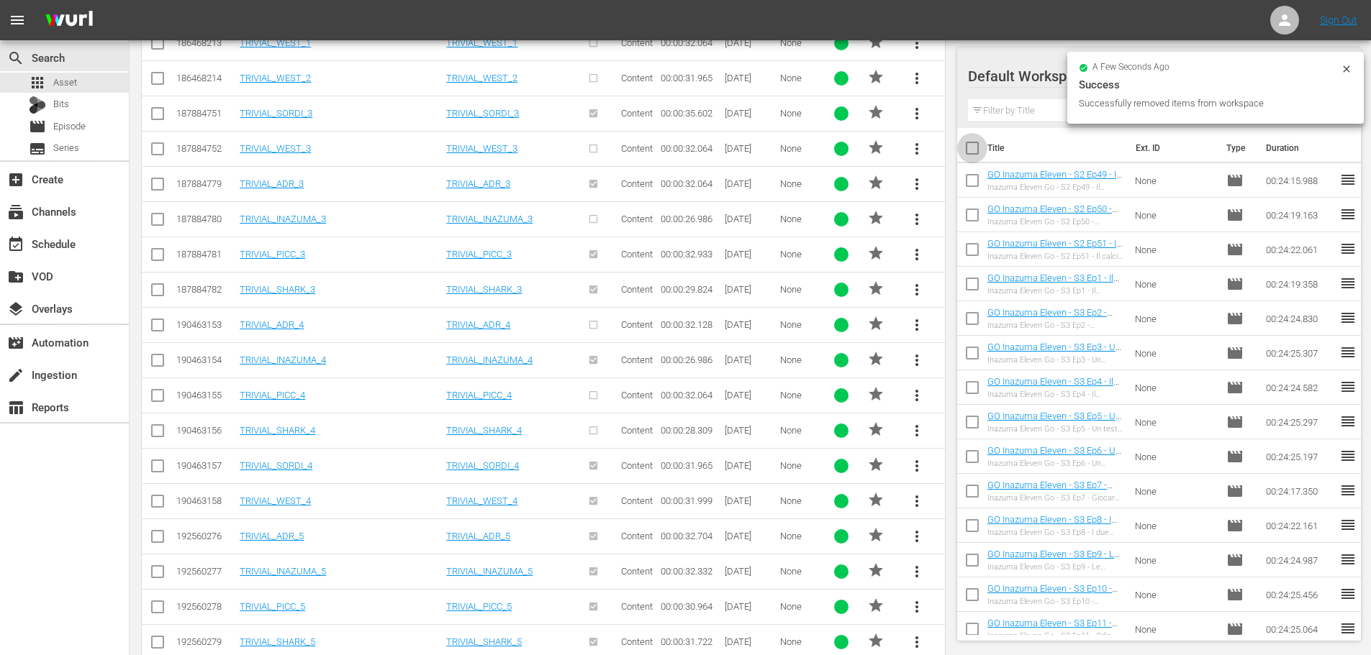
checkbox input "true"
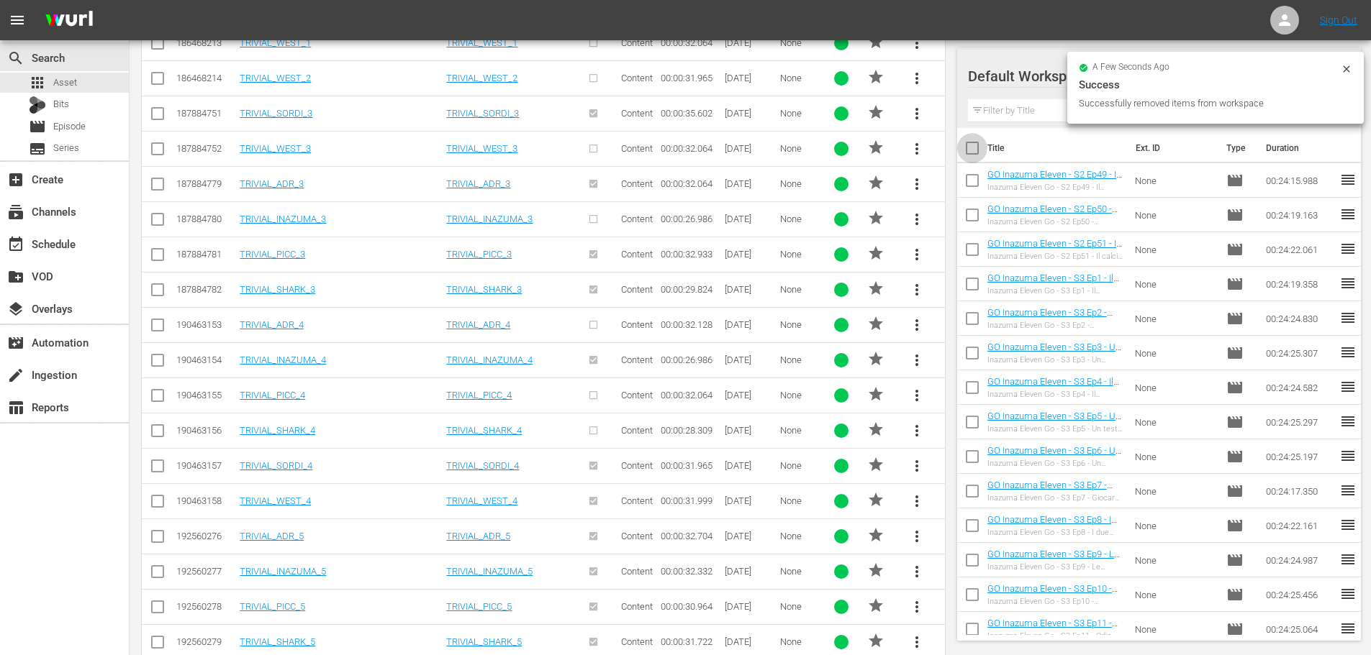
checkbox input "true"
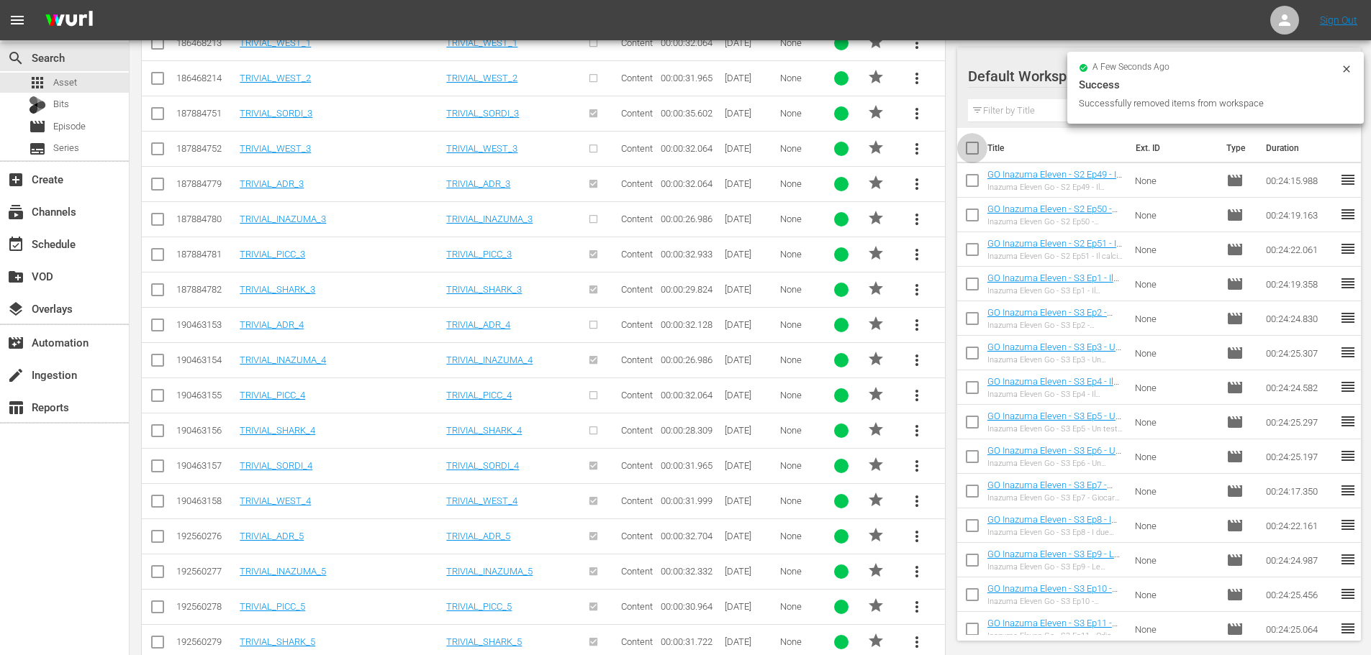
checkbox input "true"
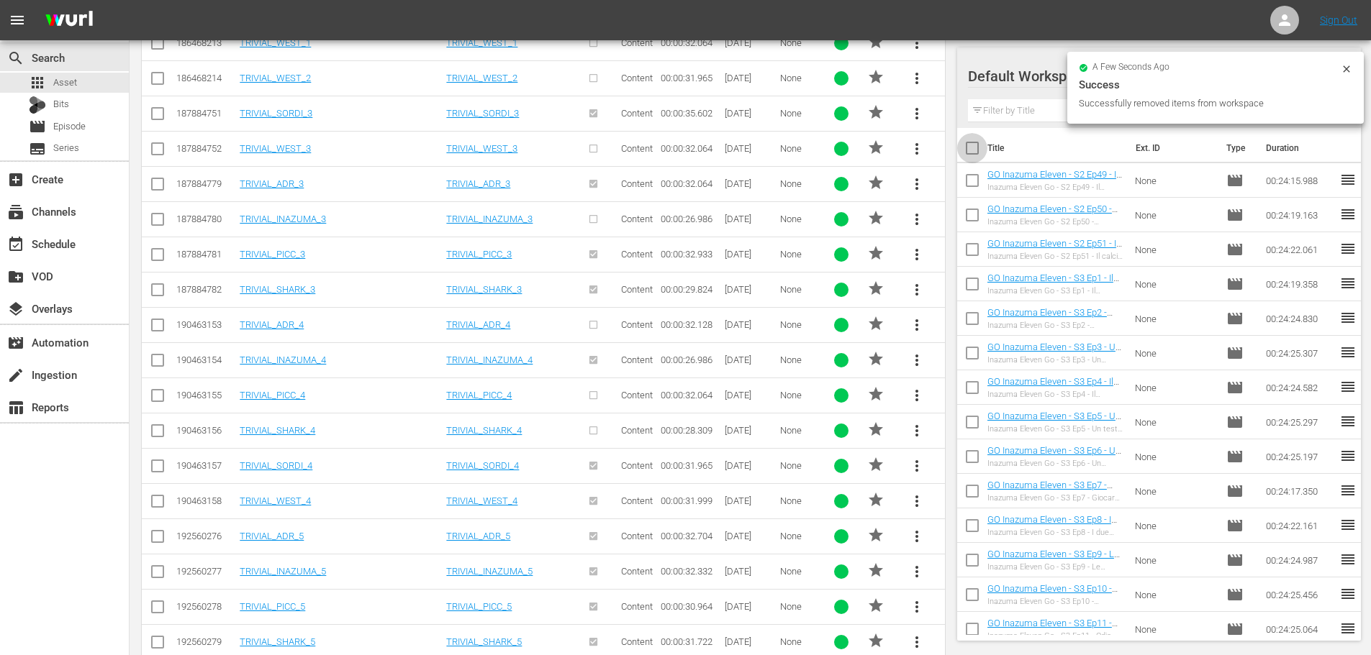
checkbox input "true"
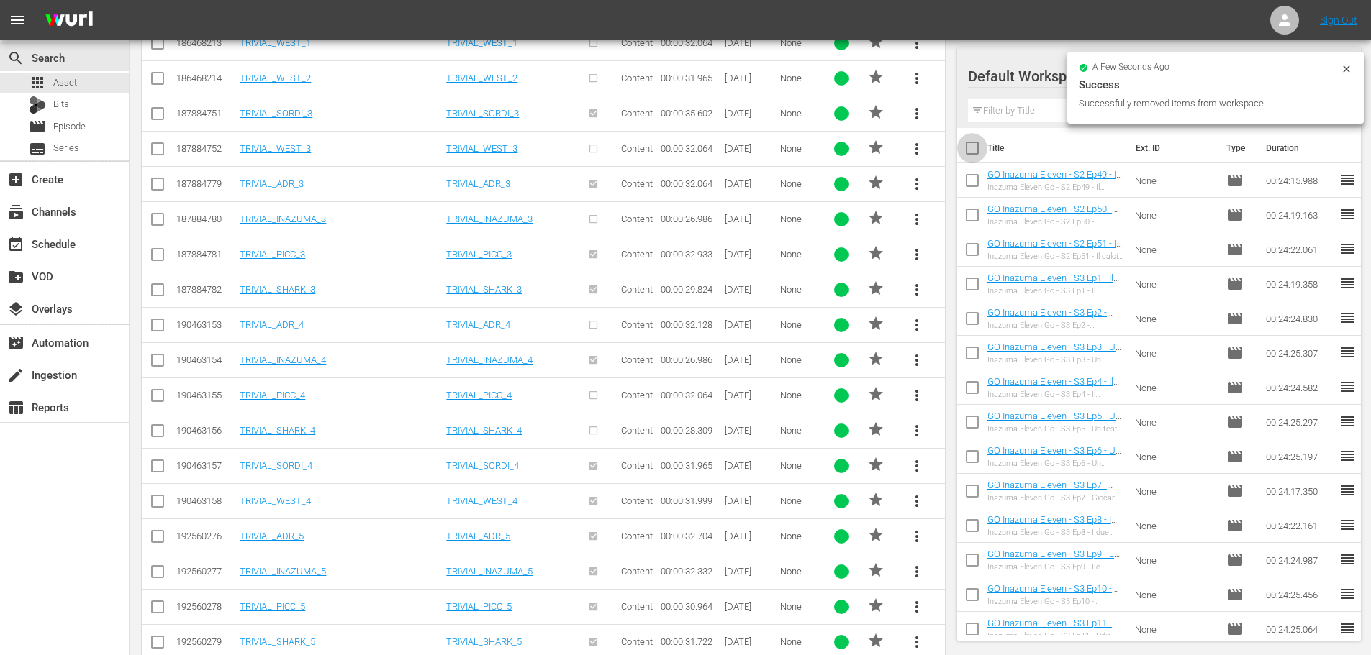
checkbox input "true"
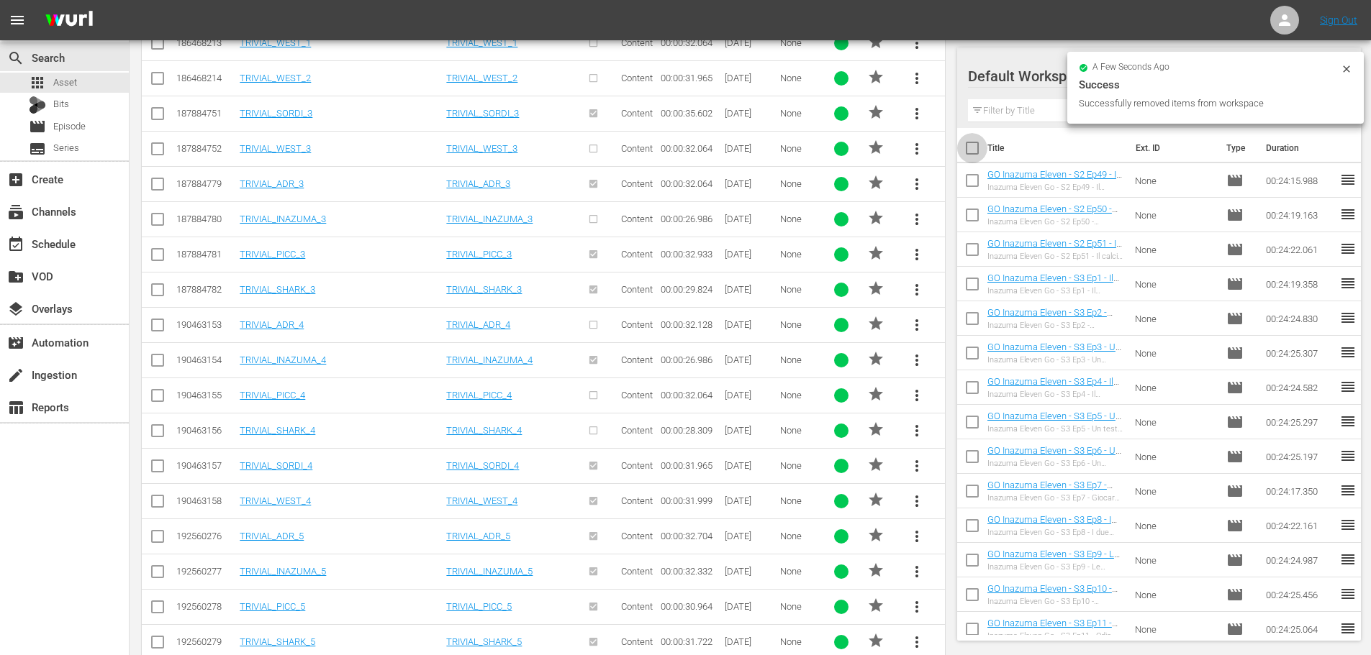
checkbox input "true"
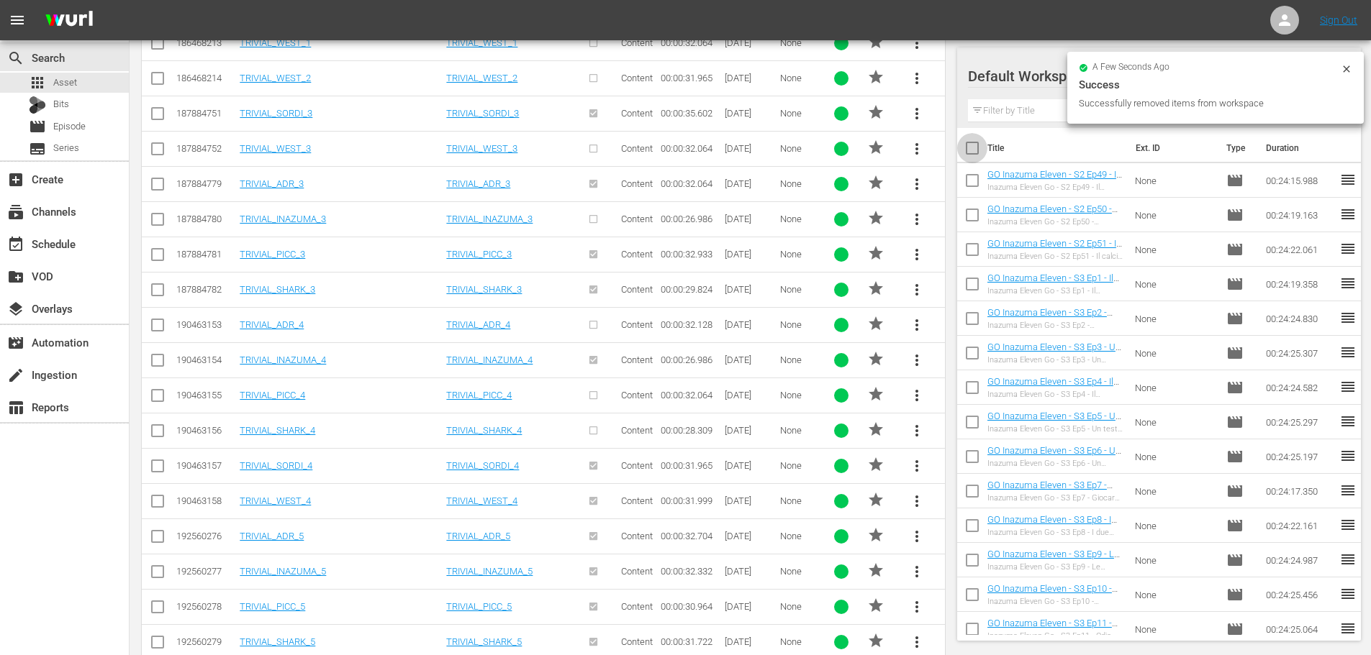
checkbox input "true"
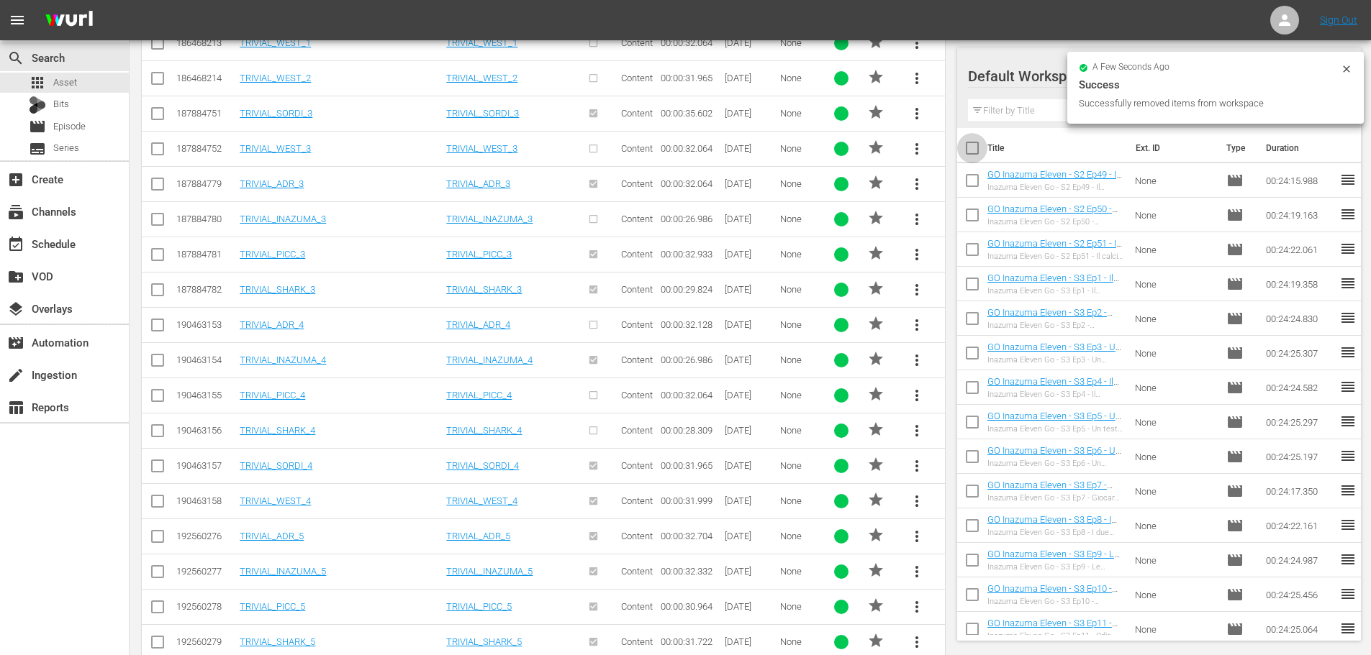
checkbox input "true"
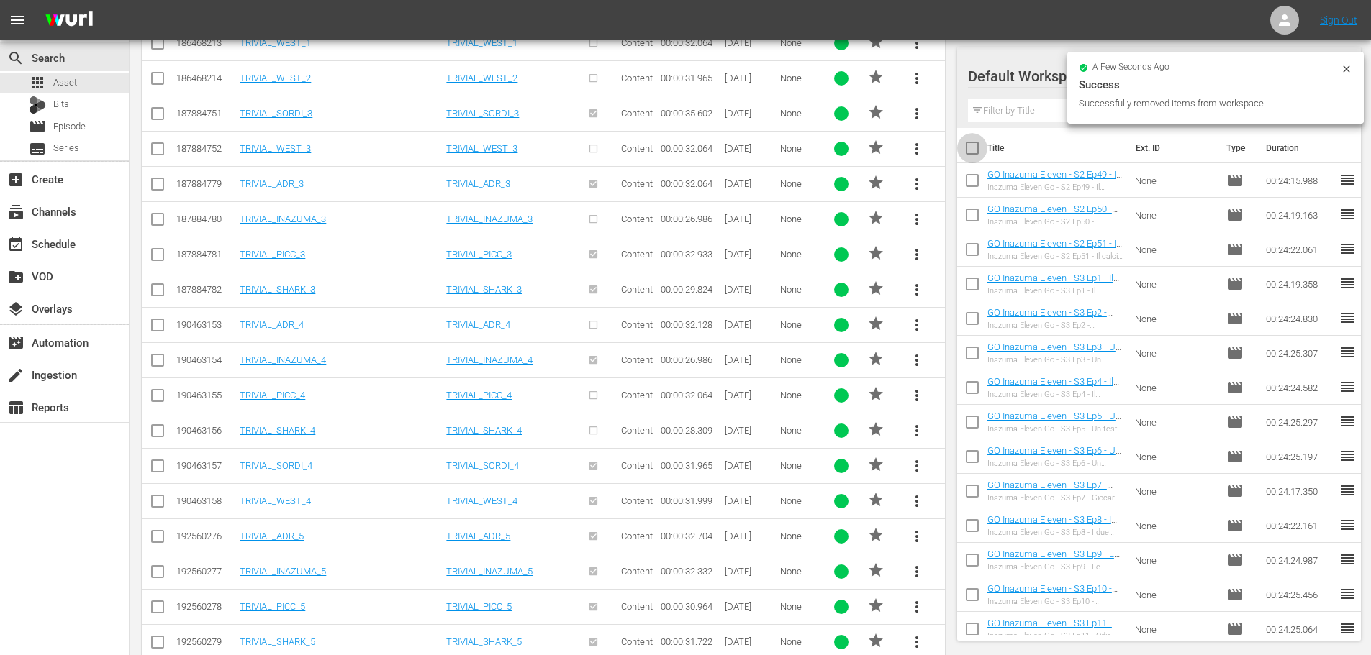
checkbox input "true"
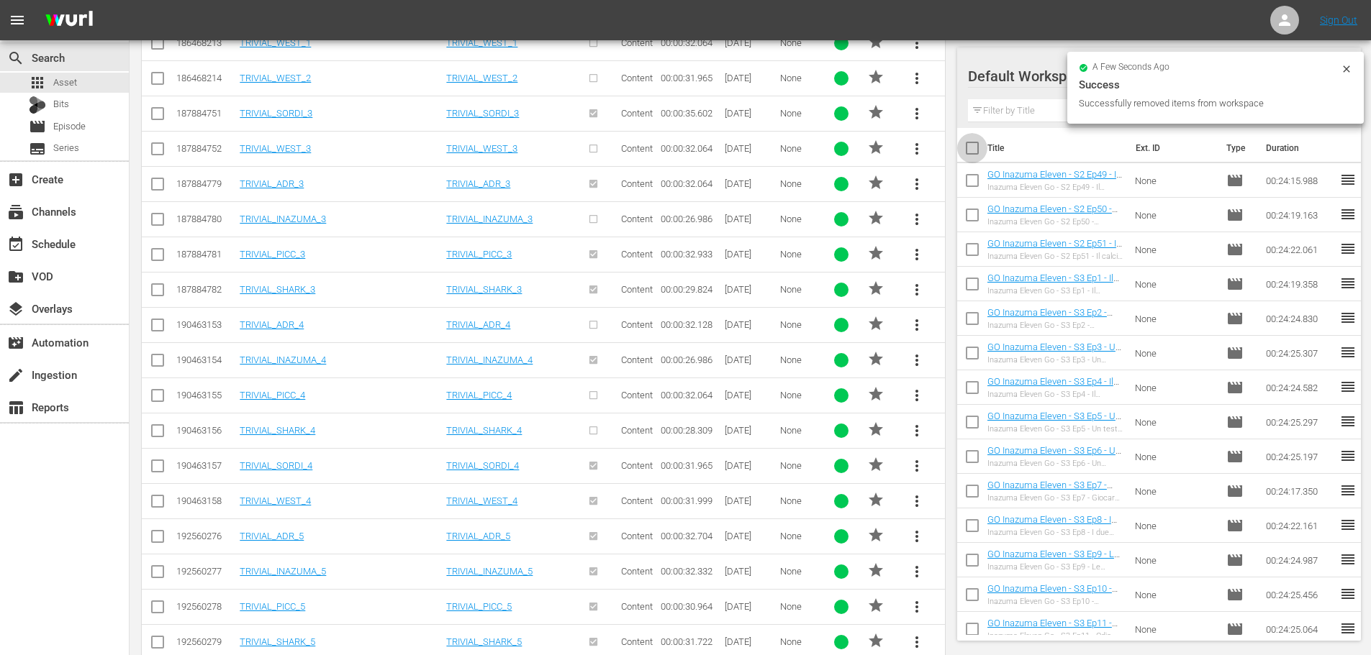
checkbox input "true"
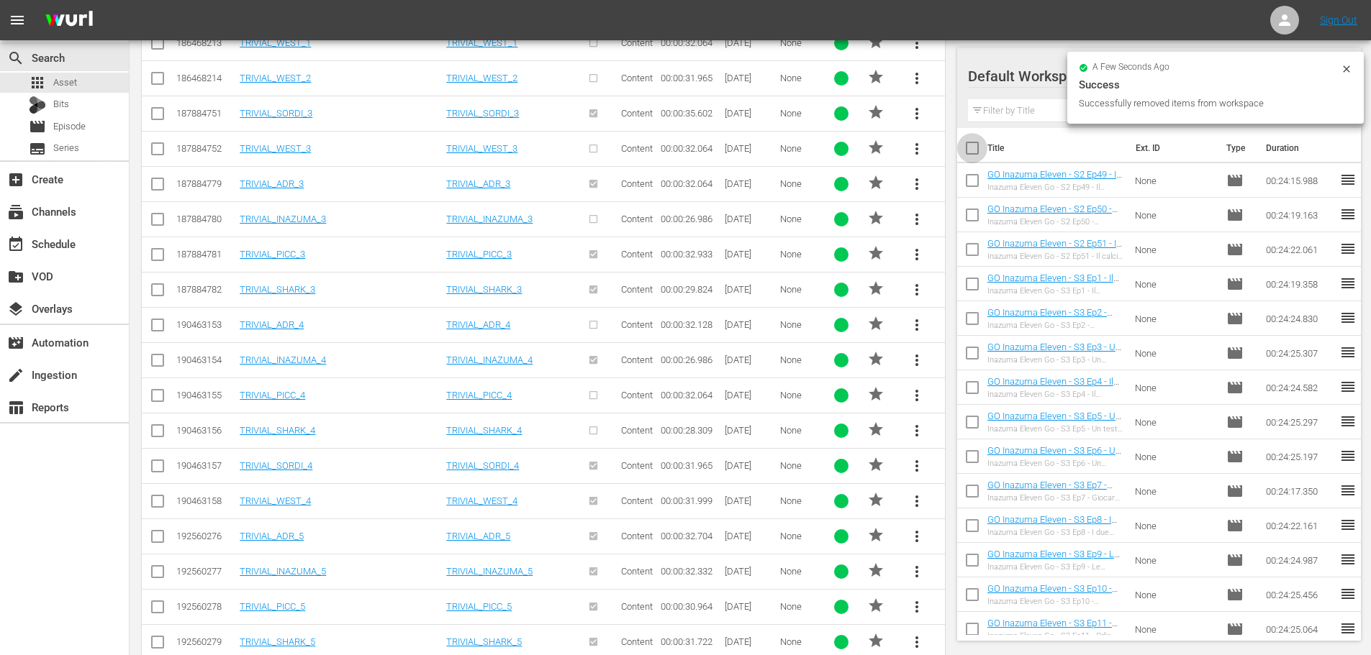
checkbox input "true"
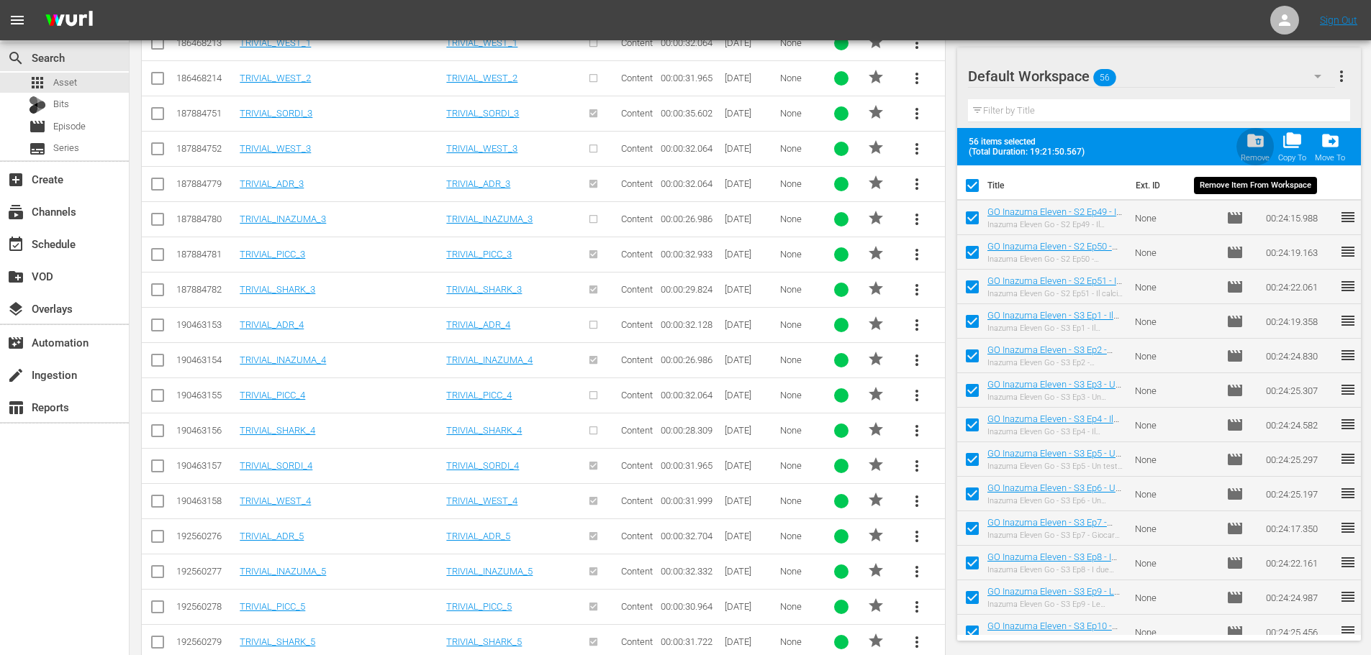
click at [1257, 146] on span "folder_delete" at bounding box center [1254, 140] width 19 height 19
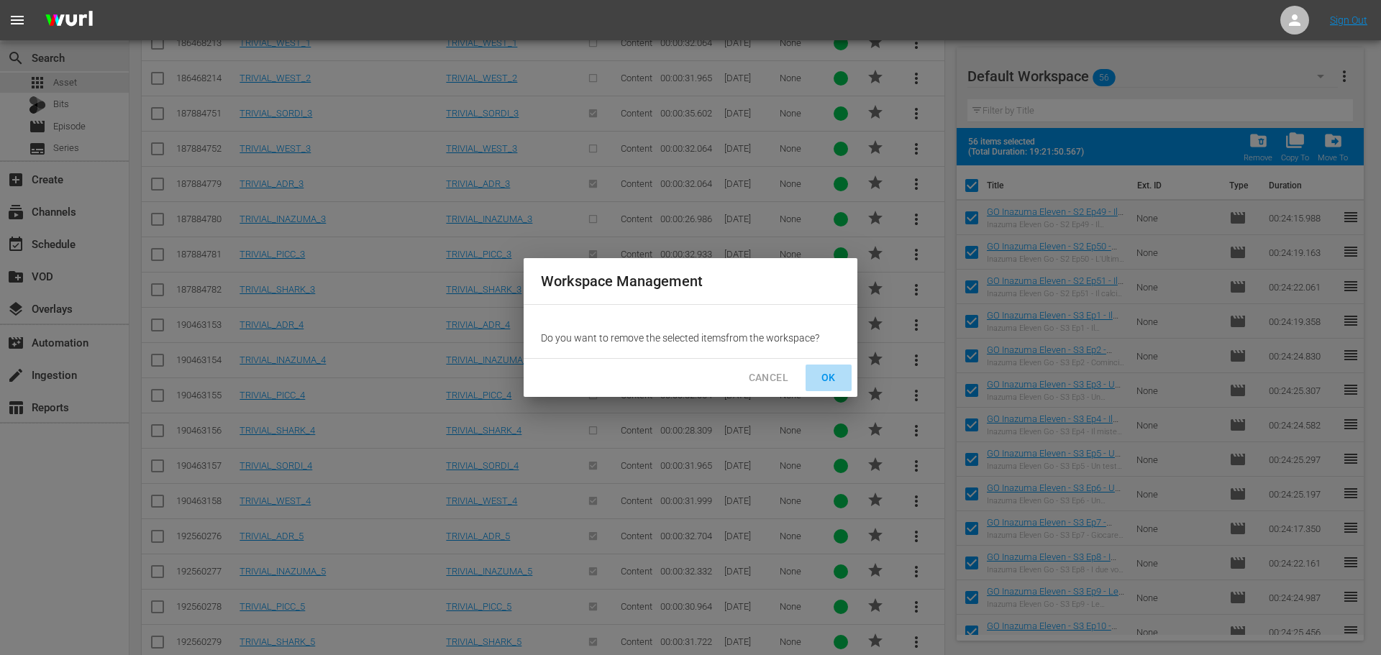
click at [828, 381] on span "OK" at bounding box center [828, 378] width 23 height 18
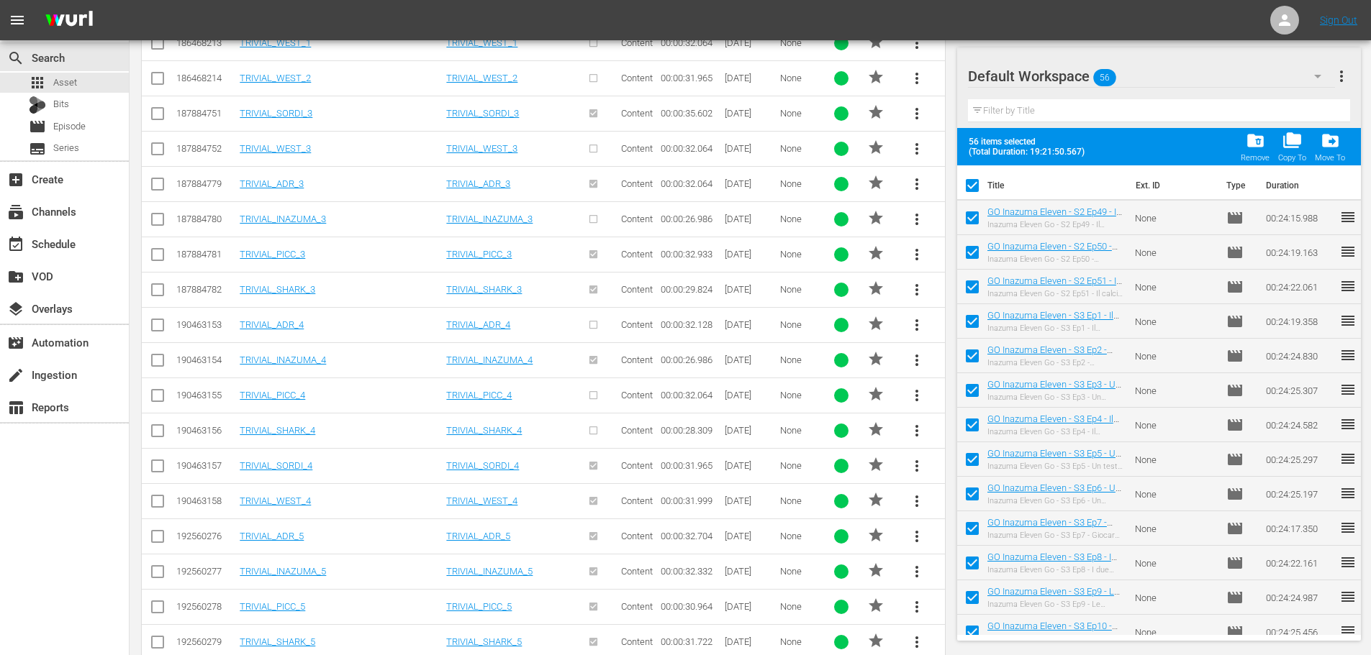
checkbox input "false"
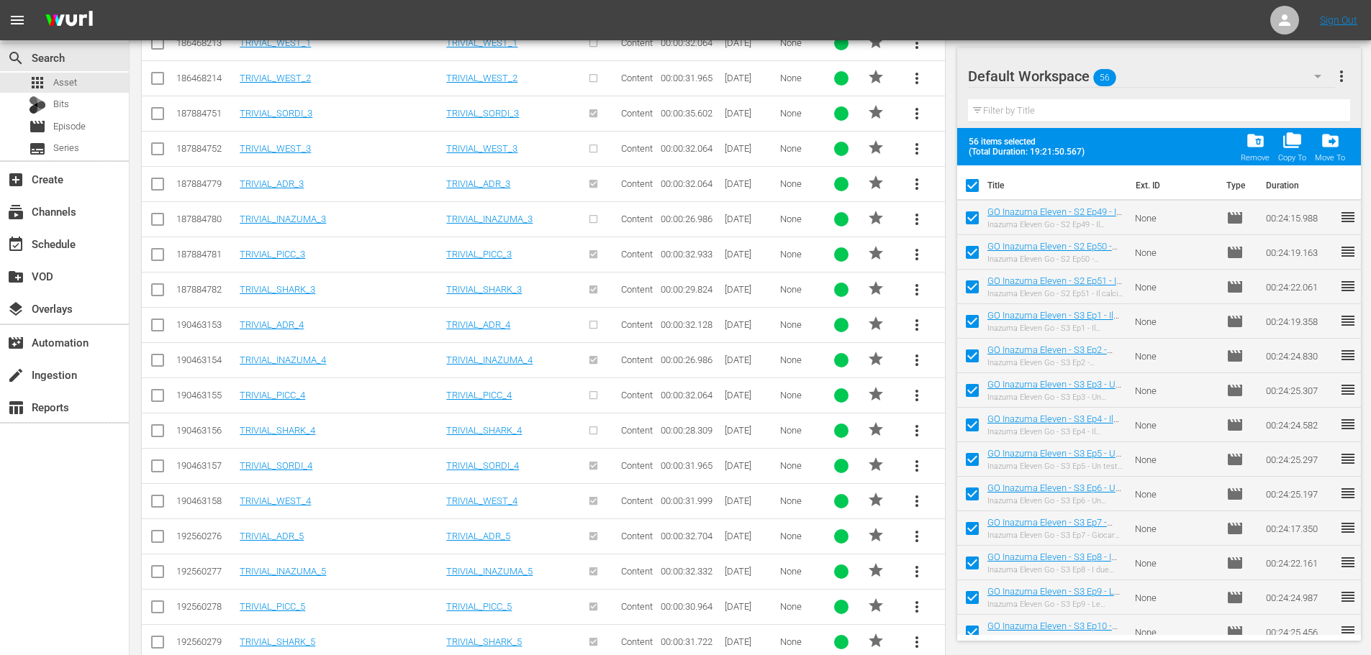
checkbox input "false"
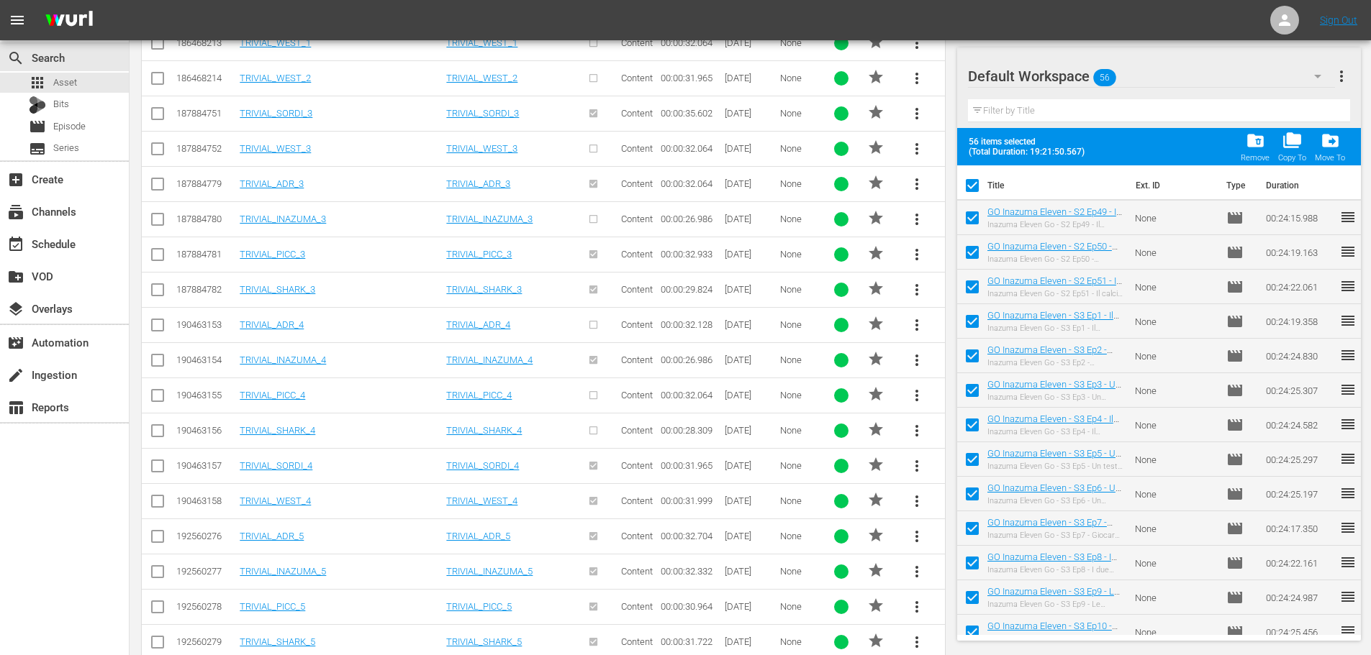
checkbox input "false"
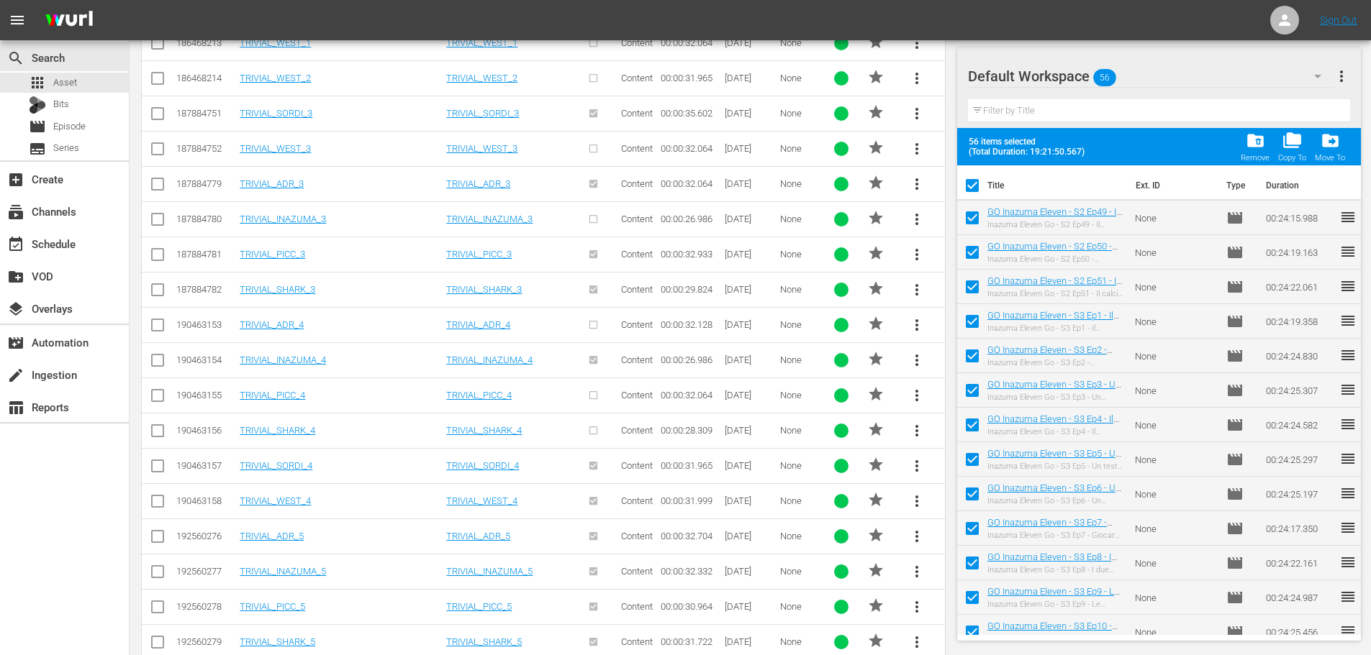
checkbox input "false"
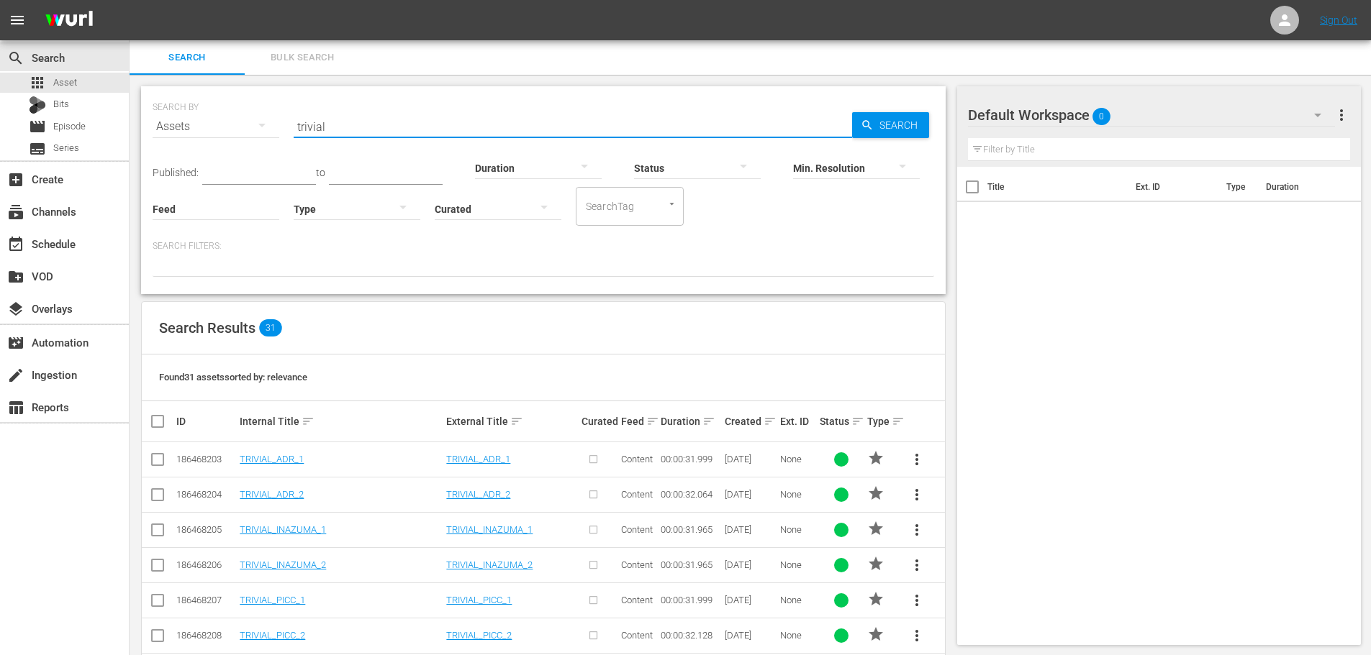
drag, startPoint x: 352, startPoint y: 117, endPoint x: 250, endPoint y: 147, distance: 106.5
click at [253, 142] on div "SEARCH BY Search By Assets Search ID, Title, Description, Keywords, or Category…" at bounding box center [543, 118] width 781 height 52
click at [75, 129] on span "Episode" at bounding box center [69, 126] width 32 height 14
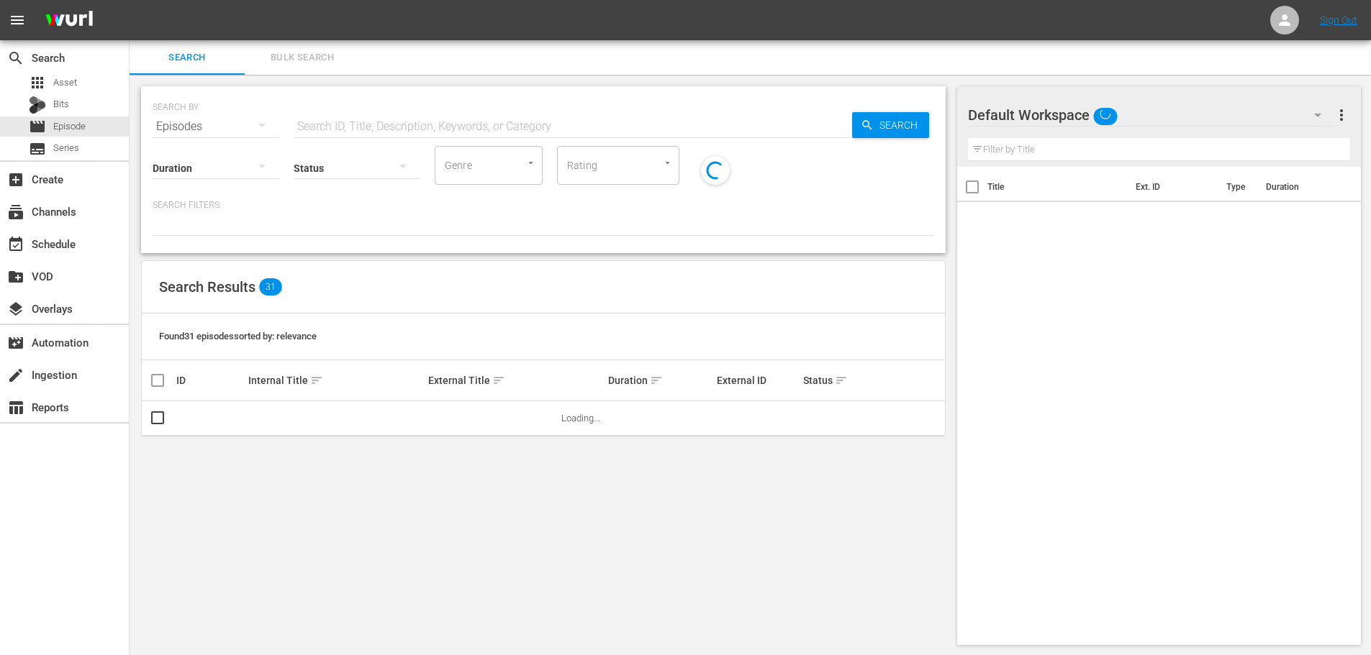
click at [363, 127] on input "text" at bounding box center [573, 126] width 558 height 35
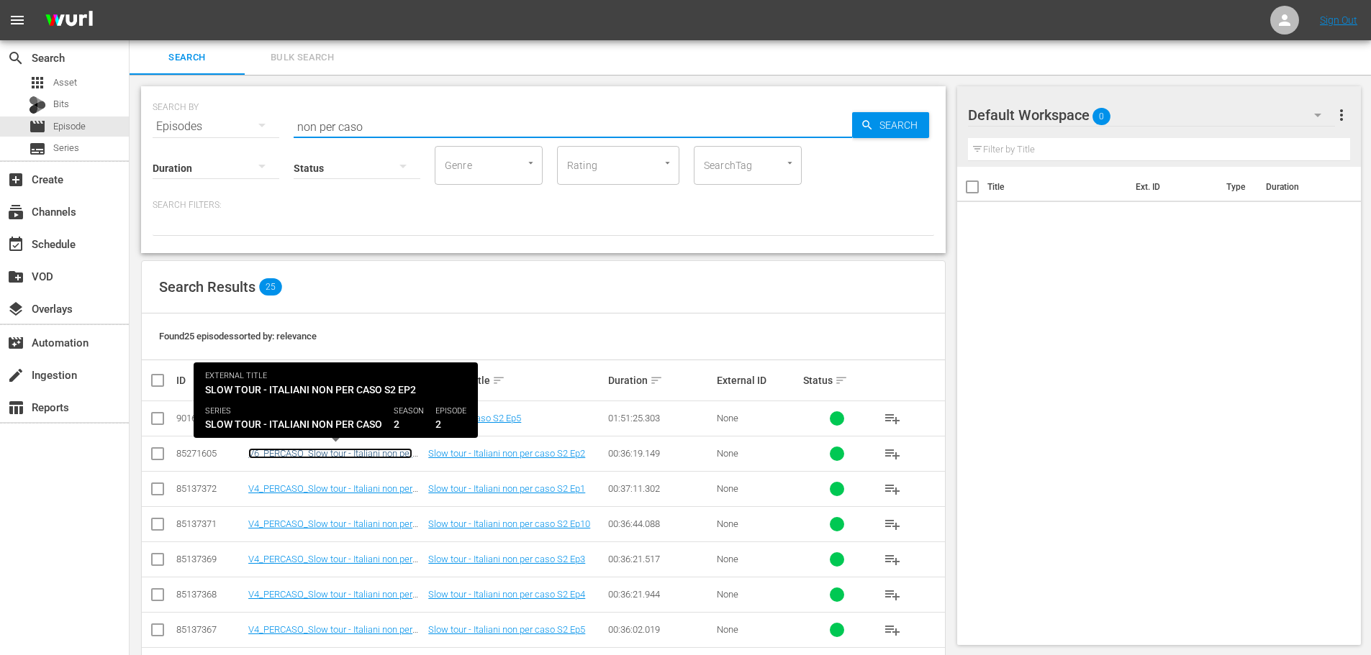
click at [391, 456] on link "V6_PERCASO_Slow tour - Italiani non per caso S2 Ep2" at bounding box center [330, 459] width 164 height 22
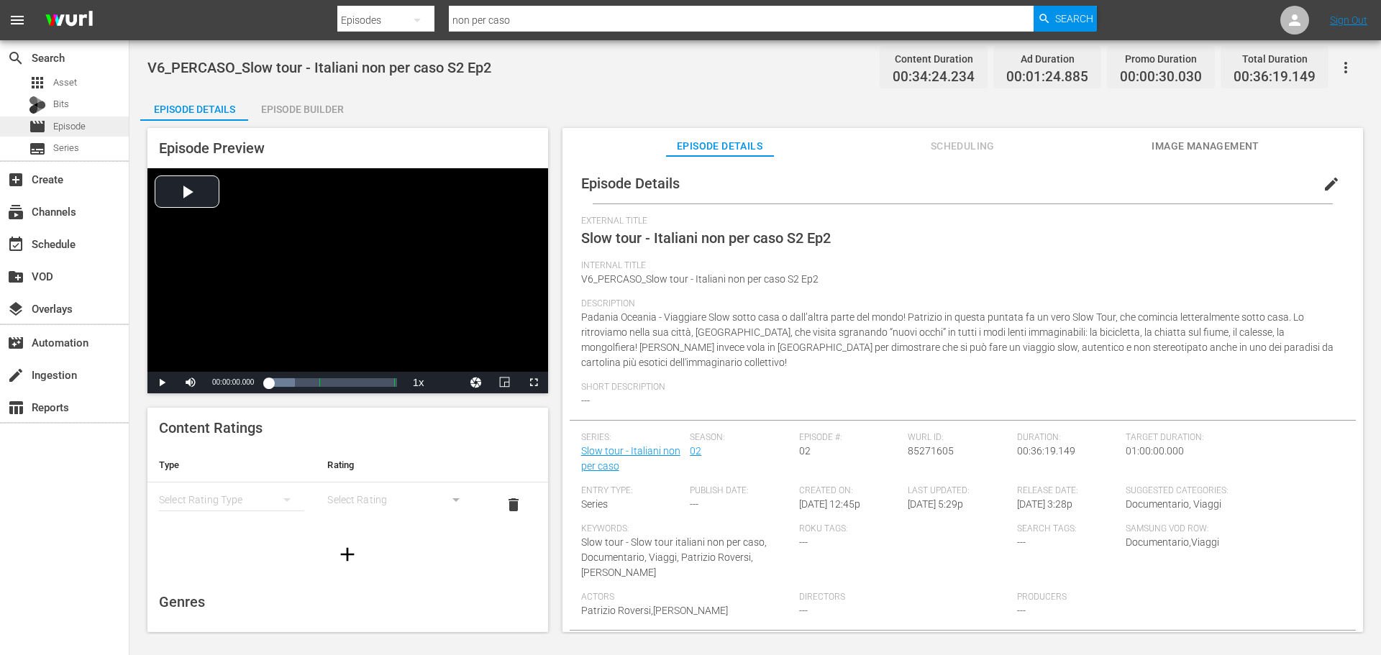
click at [95, 122] on div "movie Episode" at bounding box center [64, 127] width 129 height 20
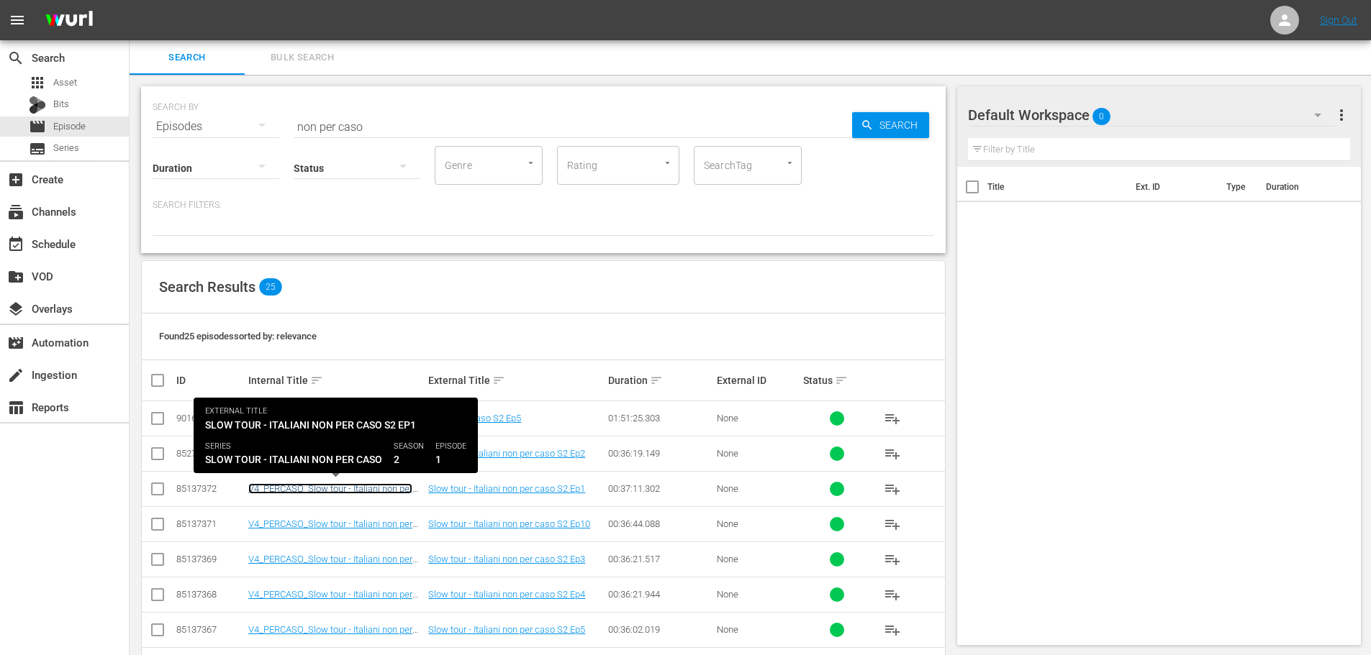
click at [368, 486] on link "V4_PERCASO_Slow tour - Italiani non per caso S2 Ep1" at bounding box center [330, 495] width 164 height 22
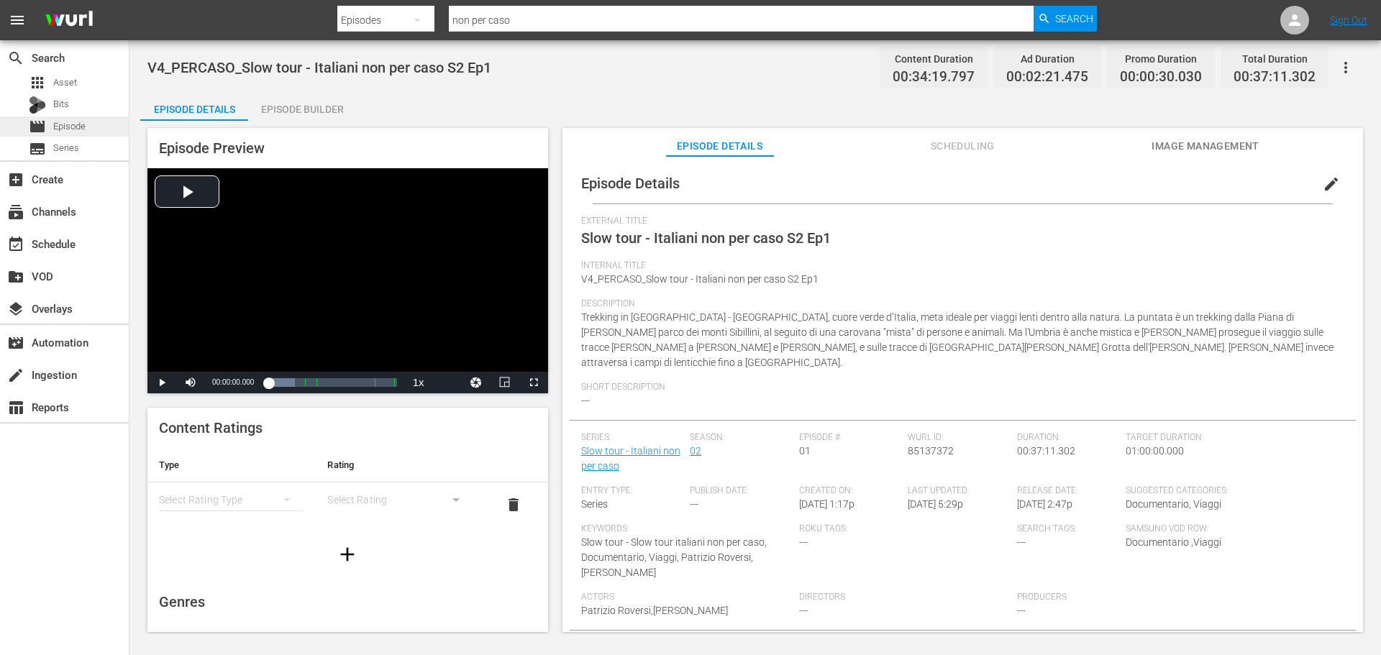
click at [65, 126] on span "Episode" at bounding box center [69, 126] width 32 height 14
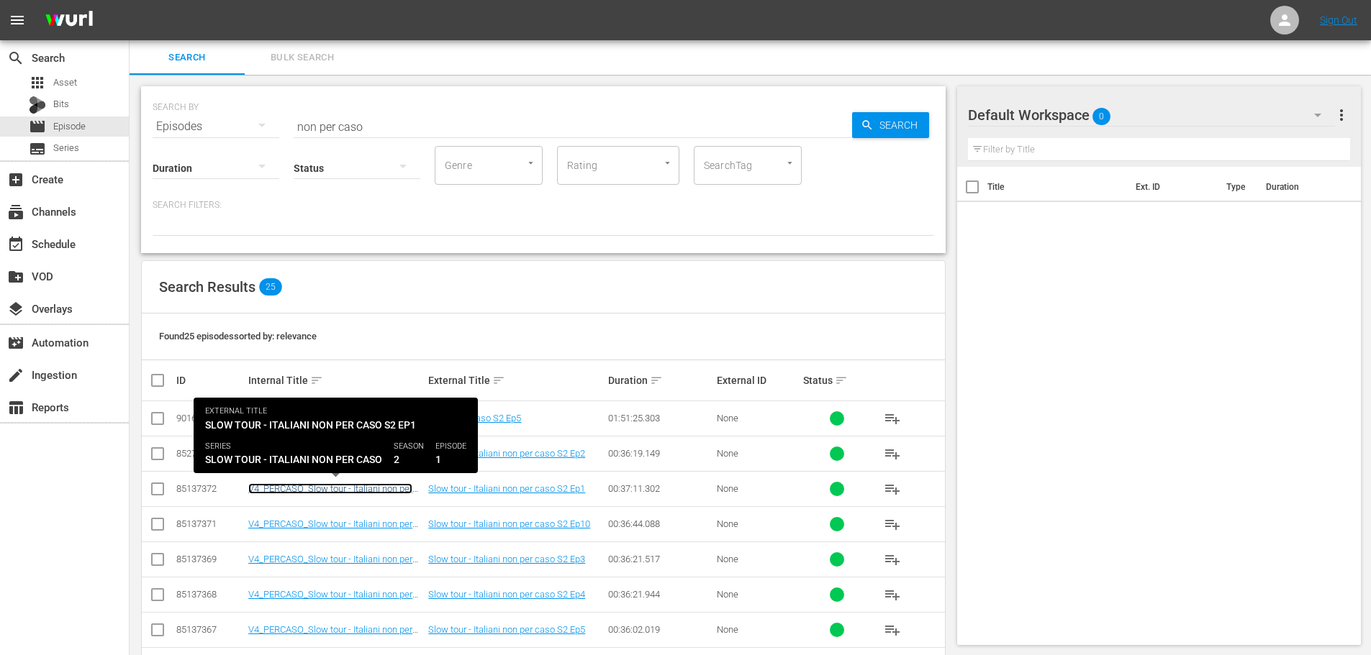
click at [340, 494] on link "V4_PERCASO_Slow tour - Italiani non per caso S2 Ep1" at bounding box center [330, 495] width 164 height 22
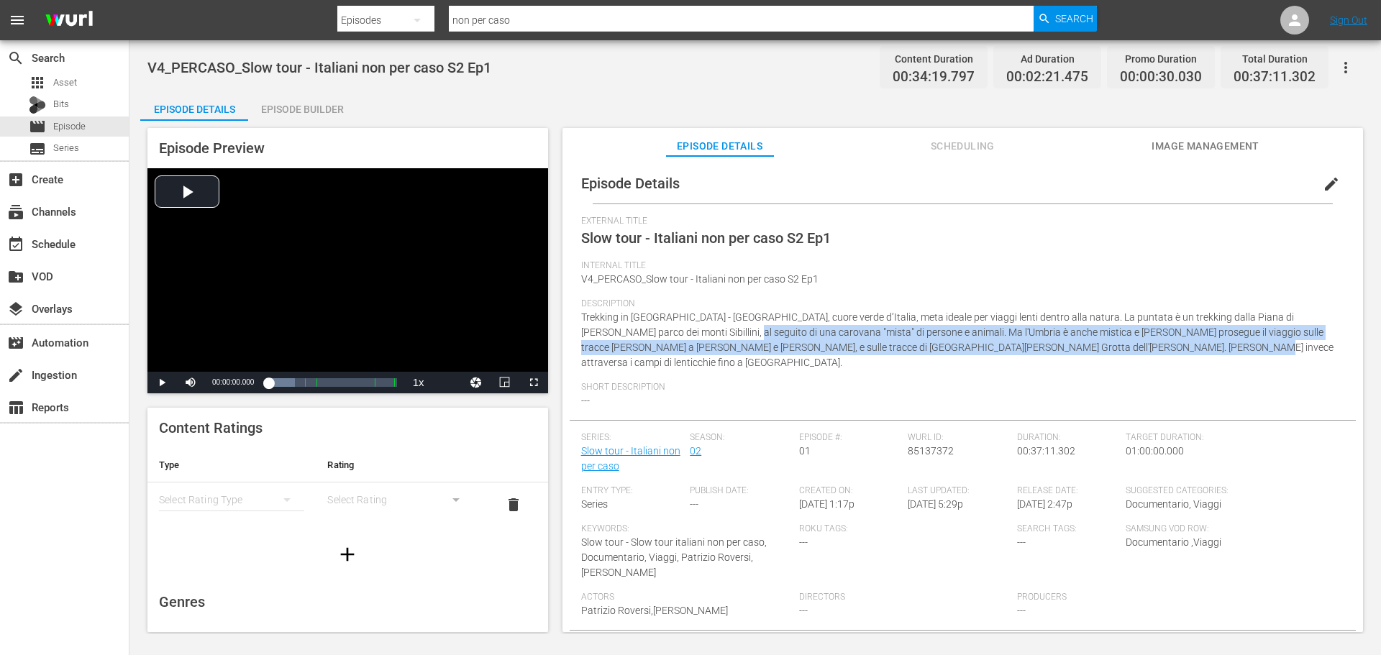
drag, startPoint x: 1127, startPoint y: 351, endPoint x: 697, endPoint y: 337, distance: 429.8
click at [697, 337] on div "Description Trekking in [GEOGRAPHIC_DATA] - [GEOGRAPHIC_DATA], cuore verde d’It…" at bounding box center [962, 340] width 763 height 83
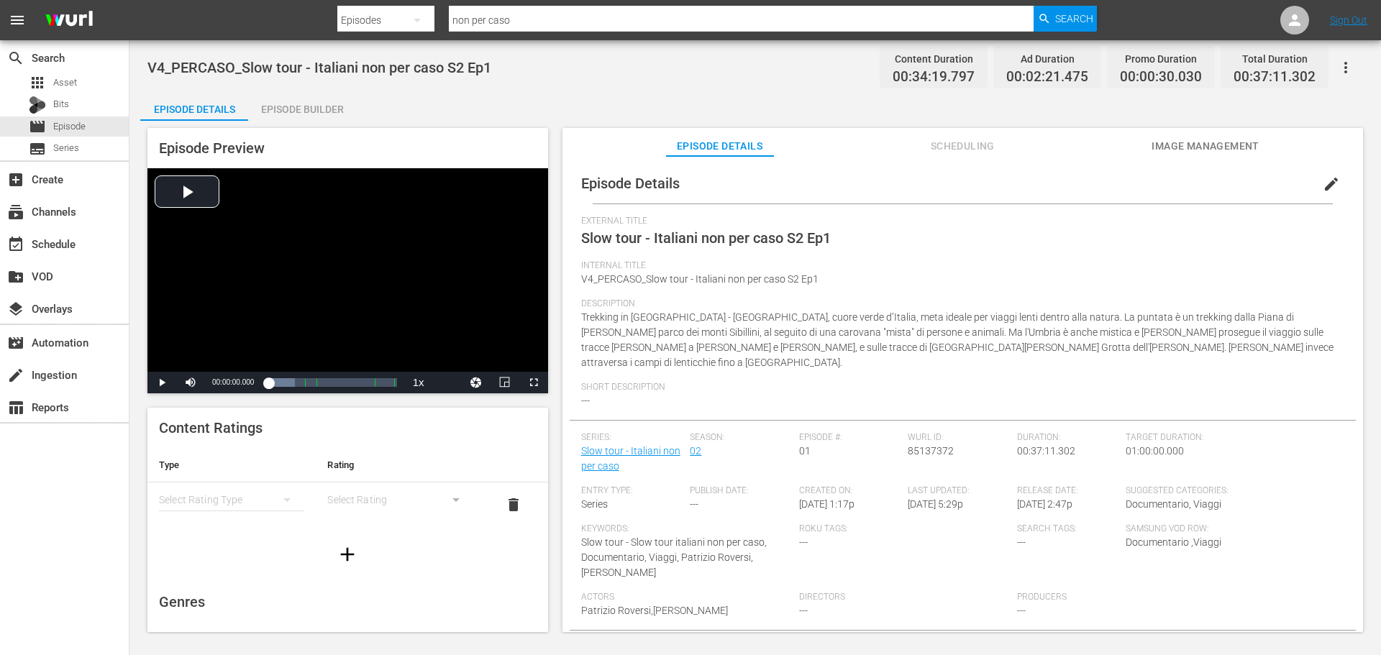
click at [998, 290] on div "Internal Title V4_PERCASO_Slow tour - Italiani non per caso S2 Ep1" at bounding box center [962, 279] width 763 height 38
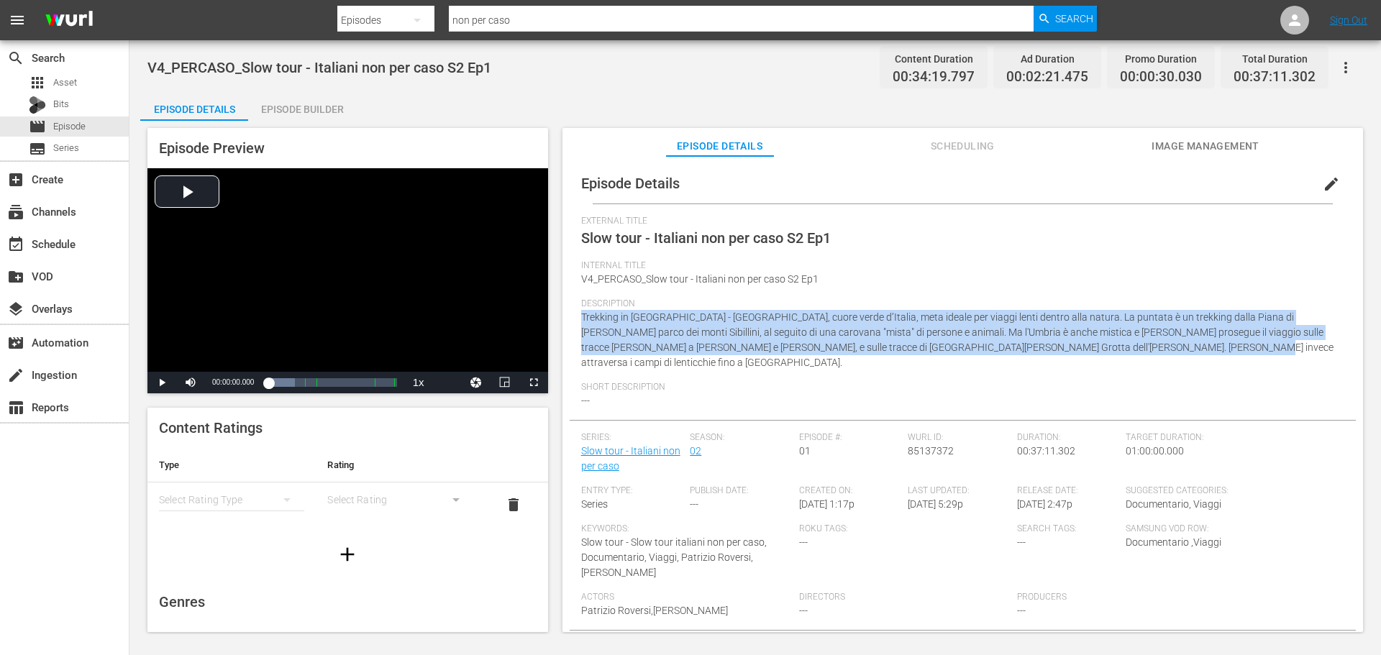
drag, startPoint x: 574, startPoint y: 322, endPoint x: 1247, endPoint y: 366, distance: 674.2
click at [1247, 366] on div "Episode Details edit External Title Slow tour - Italiani non per caso S2 Ep1 In…" at bounding box center [963, 410] width 786 height 494
